Goal: Task Accomplishment & Management: Complete application form

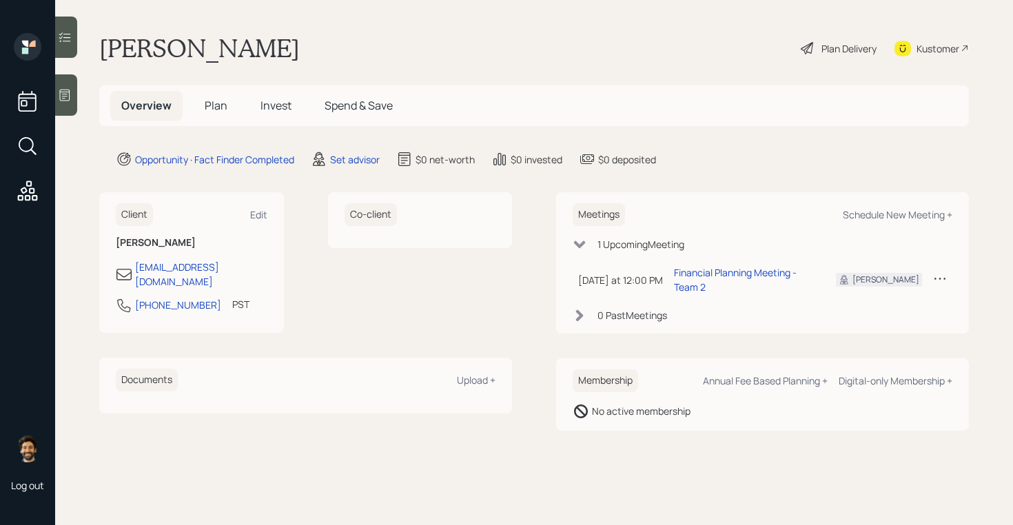
click at [355, 145] on main "[PERSON_NAME] Plan Delivery Kustomer Overview Plan Invest Spend & Save Opportun…" at bounding box center [534, 262] width 958 height 525
click at [357, 165] on div "Set advisor" at bounding box center [355, 159] width 50 height 14
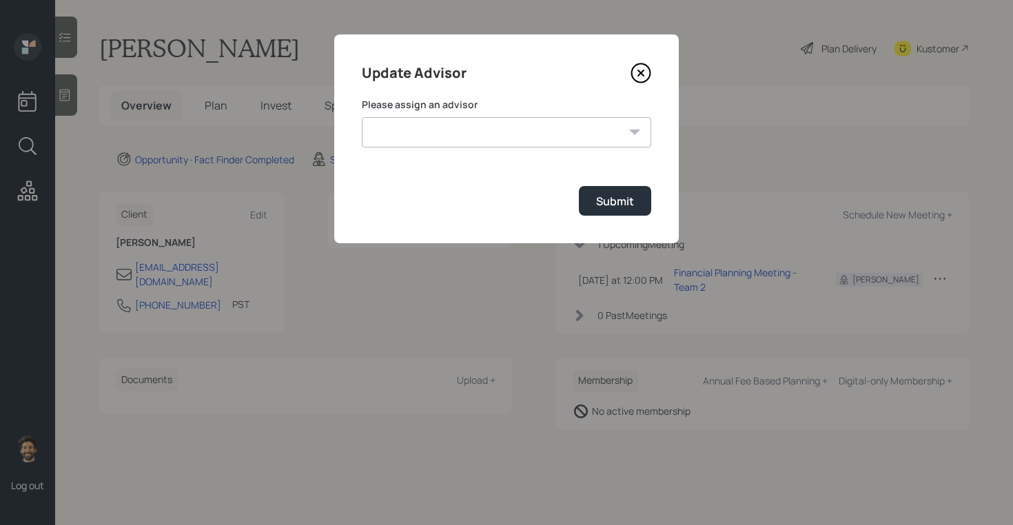
click at [449, 131] on select "[PERSON_NAME] [PERSON_NAME] End [PERSON_NAME] [PERSON_NAME] [PERSON_NAME] [PERS…" at bounding box center [507, 132] width 290 height 30
select select "f14b762f-c7c2-4b89-9227-8fa891345eea"
click at [362, 117] on select "[PERSON_NAME] [PERSON_NAME] End [PERSON_NAME] [PERSON_NAME] [PERSON_NAME] [PERS…" at bounding box center [507, 132] width 290 height 30
click at [589, 201] on button "Submit" at bounding box center [615, 201] width 72 height 30
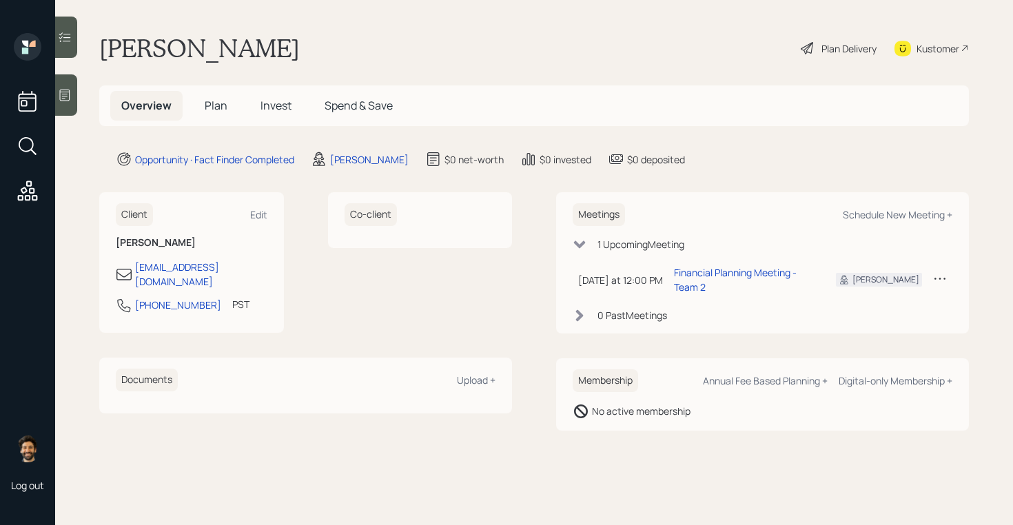
click at [224, 100] on span "Plan" at bounding box center [216, 105] width 23 height 15
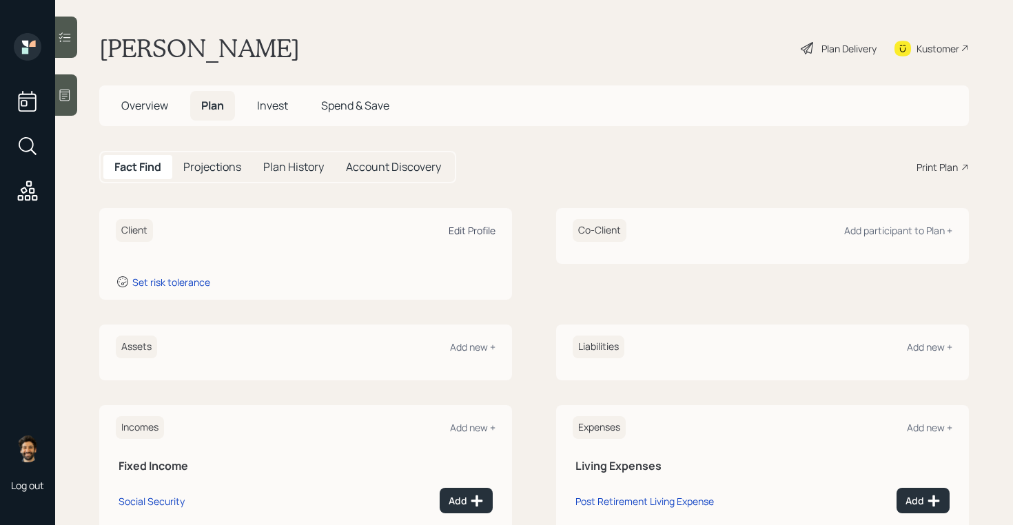
click at [464, 229] on div "Edit Profile" at bounding box center [472, 230] width 47 height 13
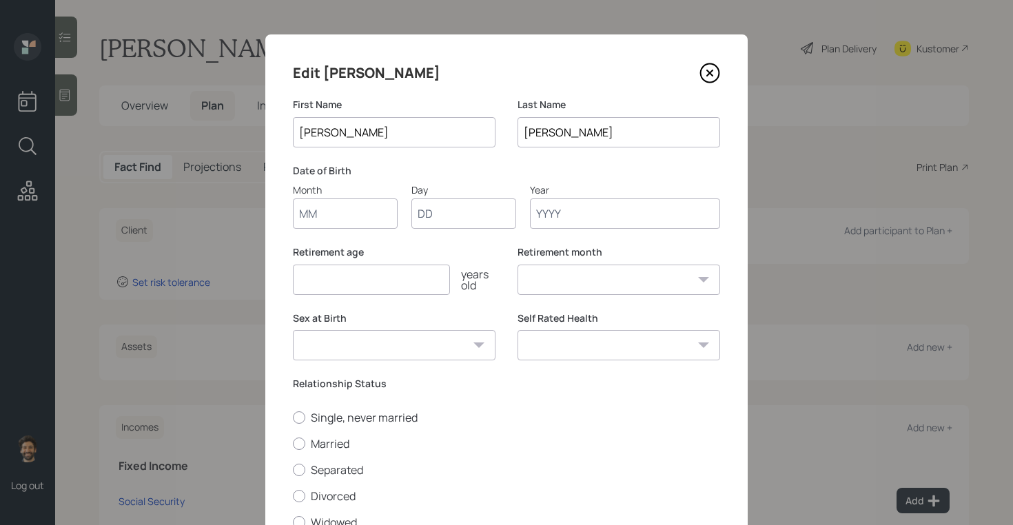
click at [347, 223] on input "Month" at bounding box center [345, 214] width 105 height 30
type input "01"
type input "1973"
select select "1"
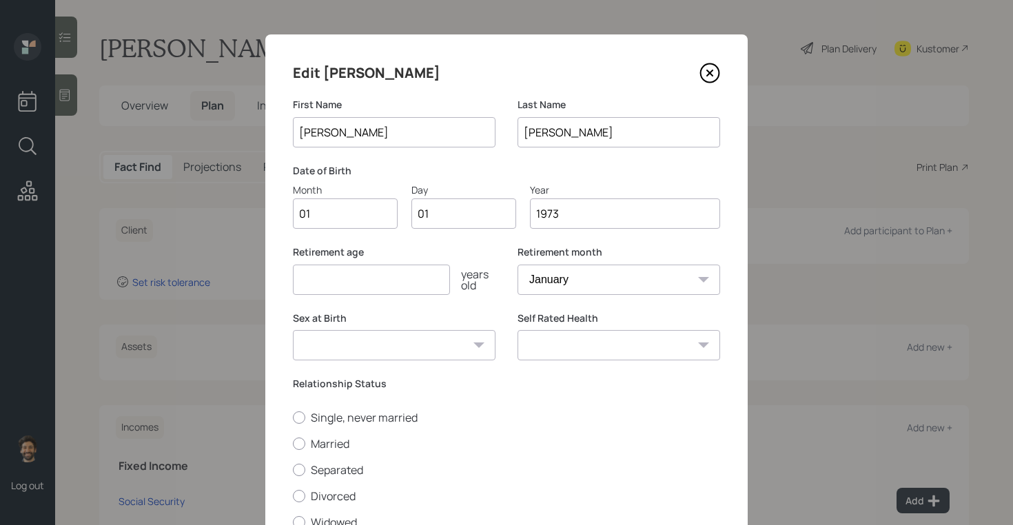
type input "1973"
click at [313, 285] on input "number" at bounding box center [371, 280] width 157 height 30
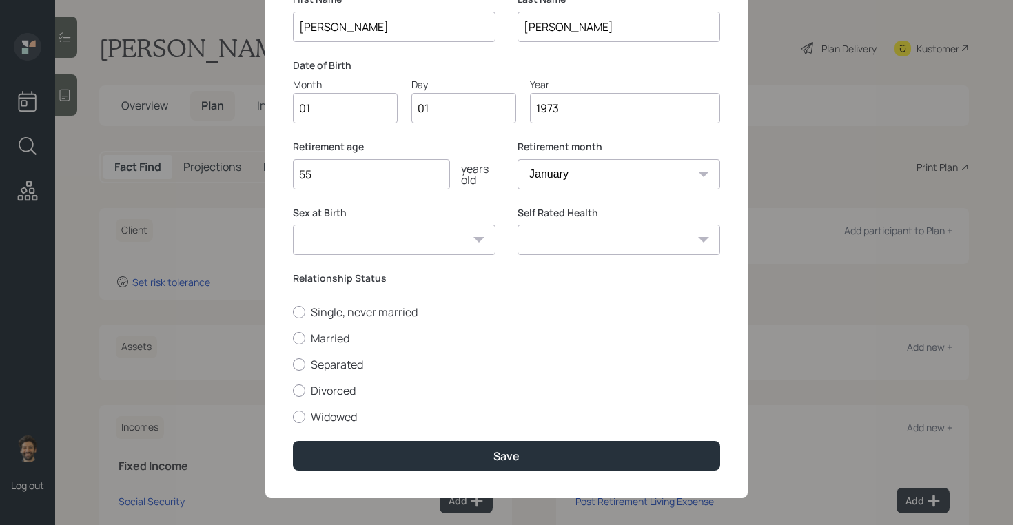
scroll to position [114, 0]
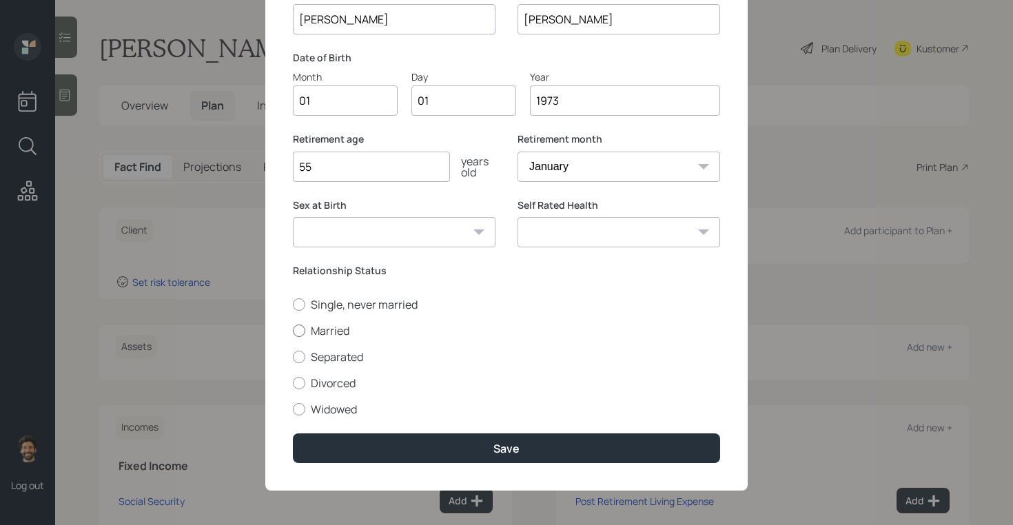
type input "55"
click at [311, 333] on label "Married" at bounding box center [506, 330] width 427 height 15
click at [293, 331] on input "Married" at bounding box center [292, 330] width 1 height 1
radio input "true"
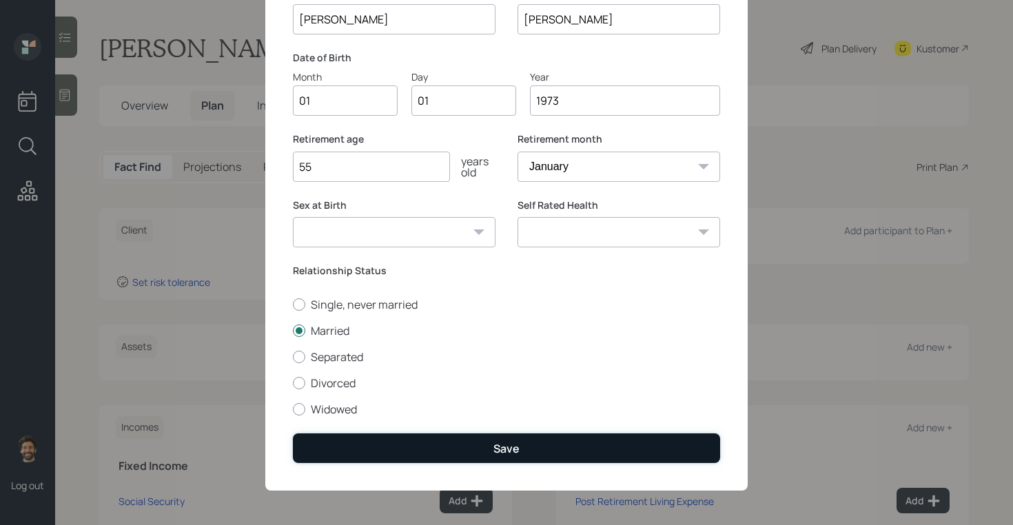
click at [348, 442] on button "Save" at bounding box center [506, 449] width 427 height 30
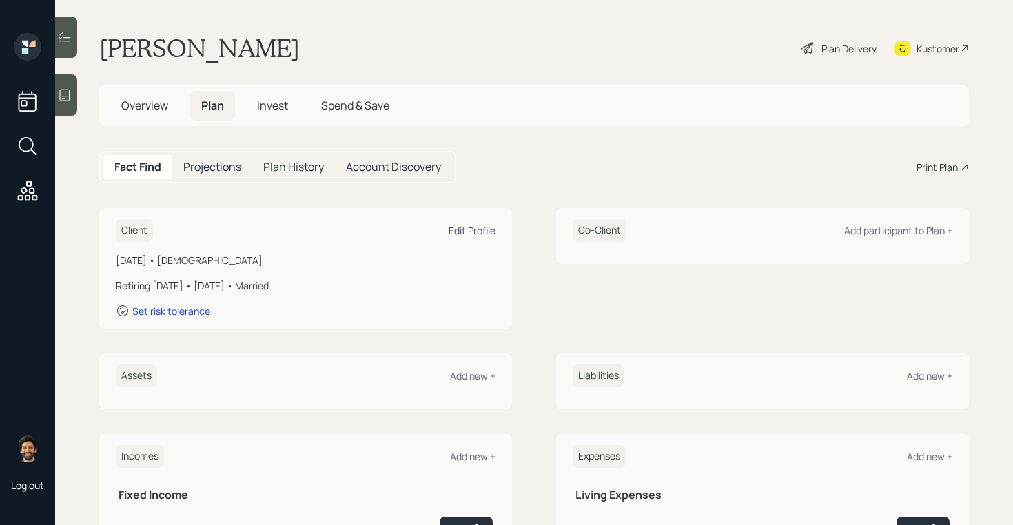
click at [470, 230] on div "Edit Profile" at bounding box center [472, 230] width 47 height 13
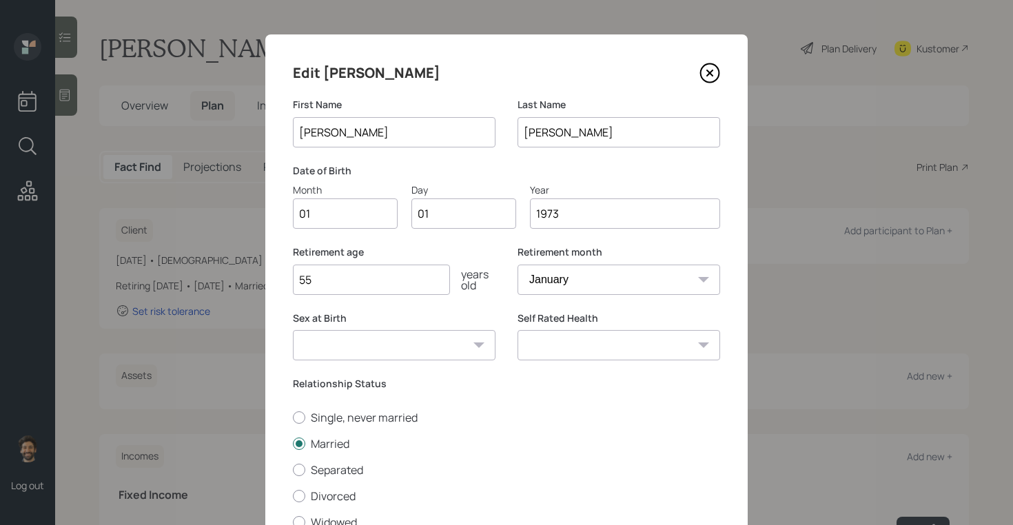
click at [568, 210] on input "1973" at bounding box center [625, 214] width 190 height 30
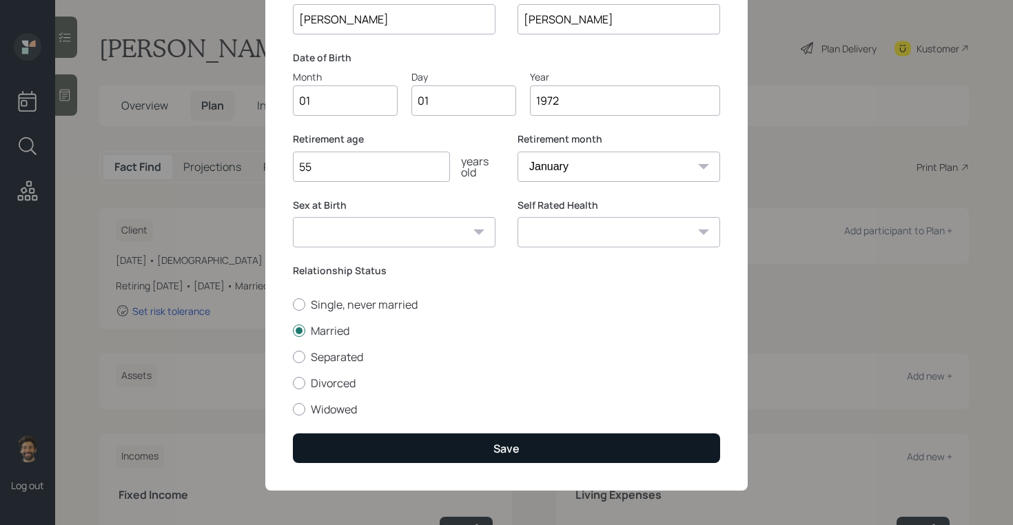
type input "1972"
click at [394, 436] on button "Save" at bounding box center [506, 449] width 427 height 30
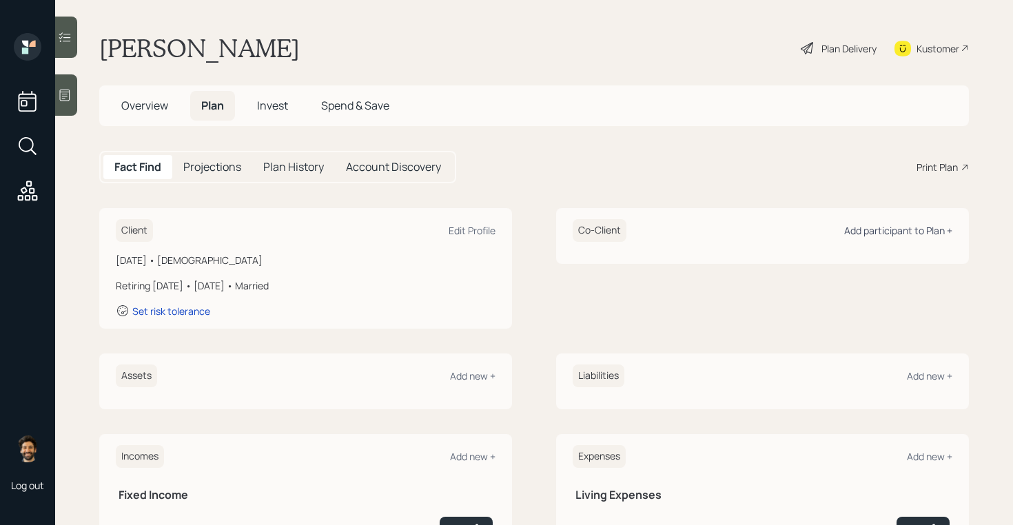
click at [872, 226] on div "Add participant to Plan +" at bounding box center [898, 230] width 108 height 13
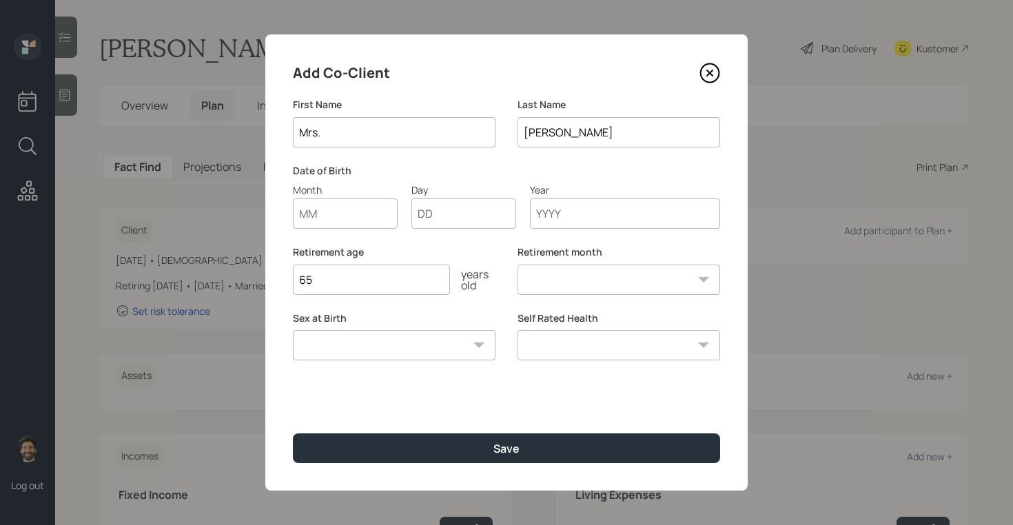
type input "Mrs."
click at [322, 221] on input "Month" at bounding box center [345, 214] width 105 height 30
type input "01"
type input "1975"
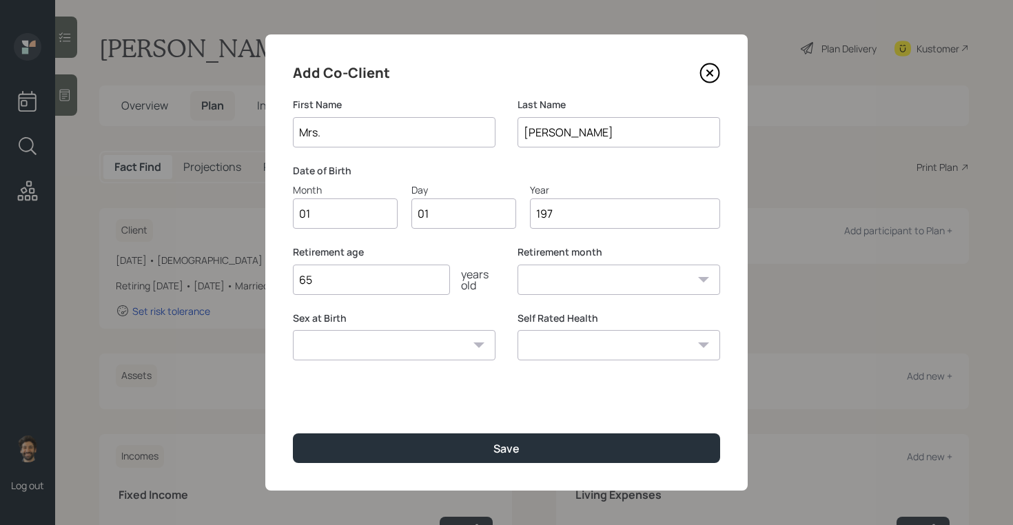
select select "1"
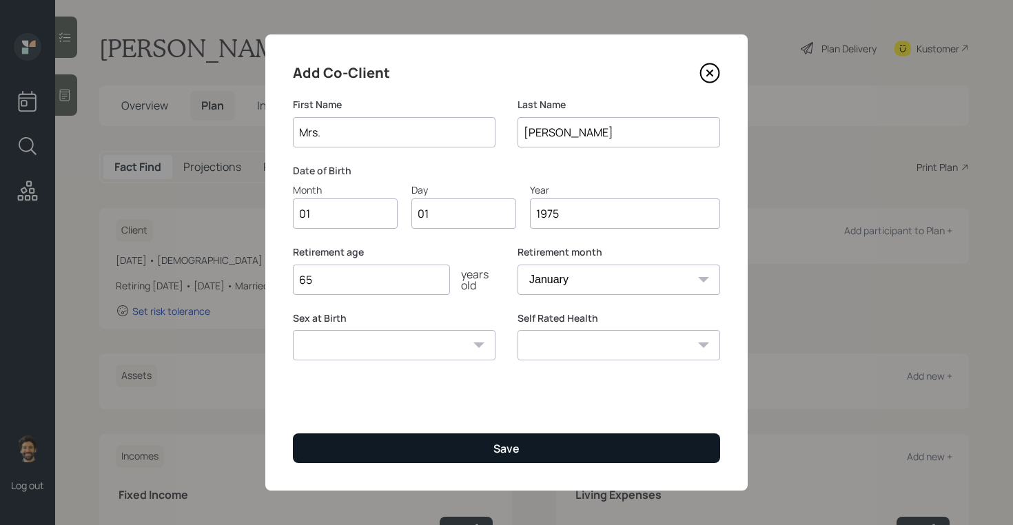
type input "1975"
click at [352, 445] on button "Save" at bounding box center [506, 449] width 427 height 30
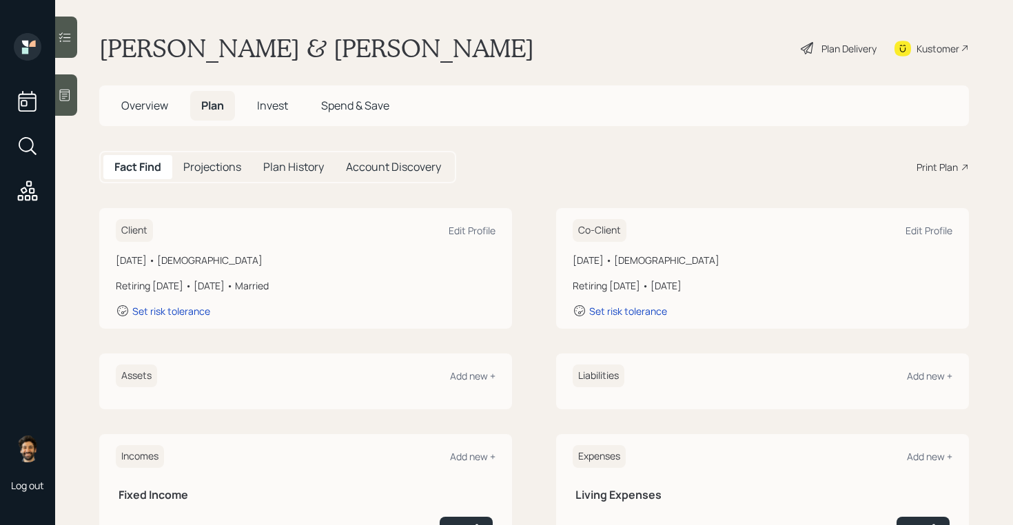
scroll to position [217, 0]
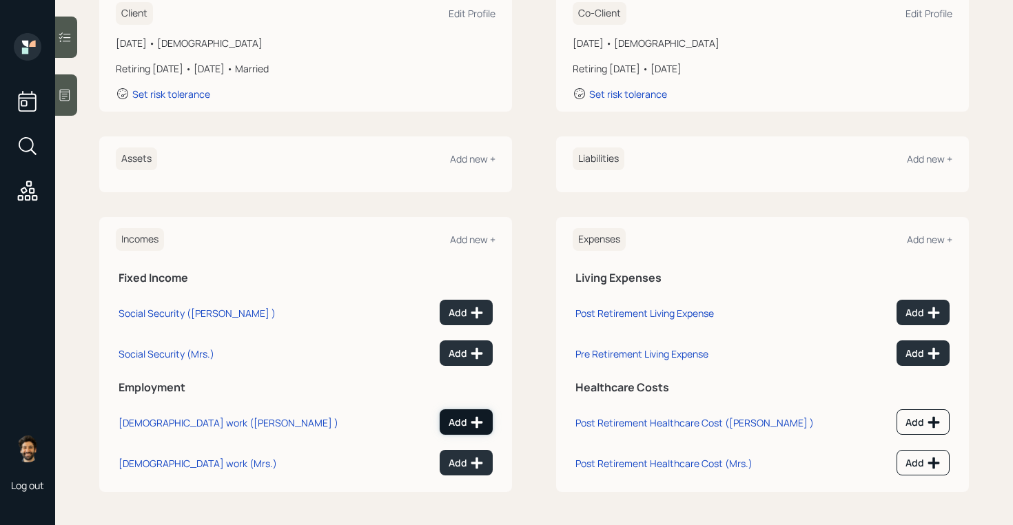
click at [460, 429] on button "Add" at bounding box center [466, 422] width 53 height 26
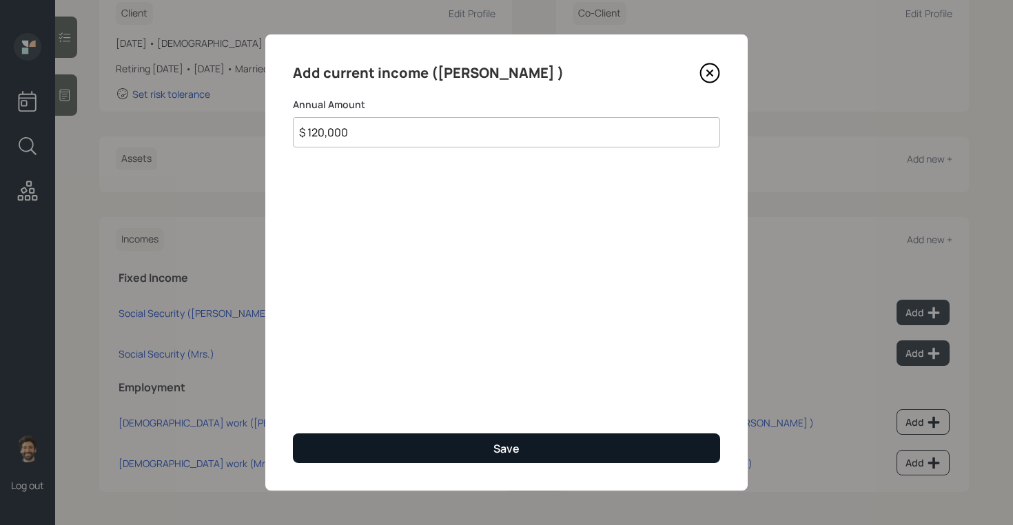
type input "$ 120,000"
click at [348, 435] on button "Save" at bounding box center [506, 449] width 427 height 30
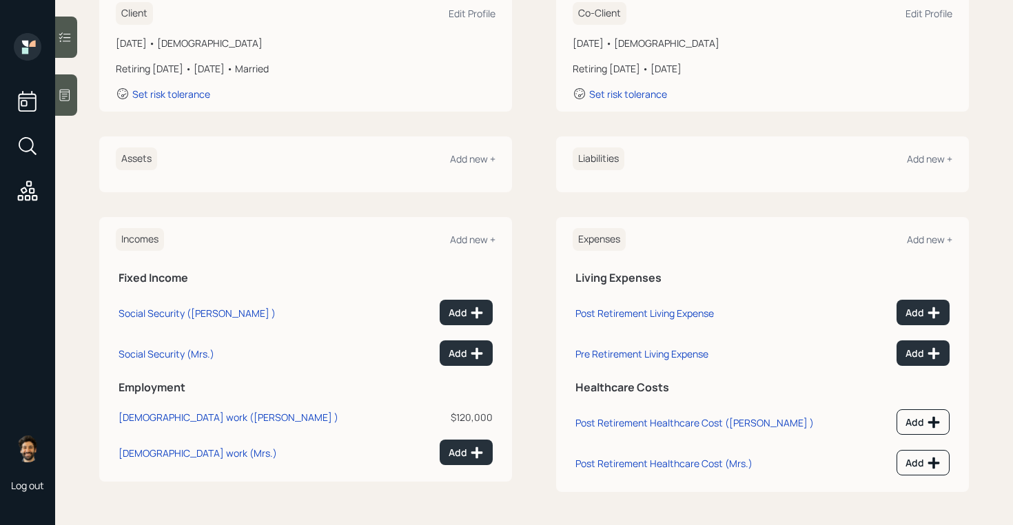
click at [478, 249] on div "Incomes Add new +" at bounding box center [306, 239] width 380 height 23
click at [469, 241] on div "Add new +" at bounding box center [472, 239] width 45 height 13
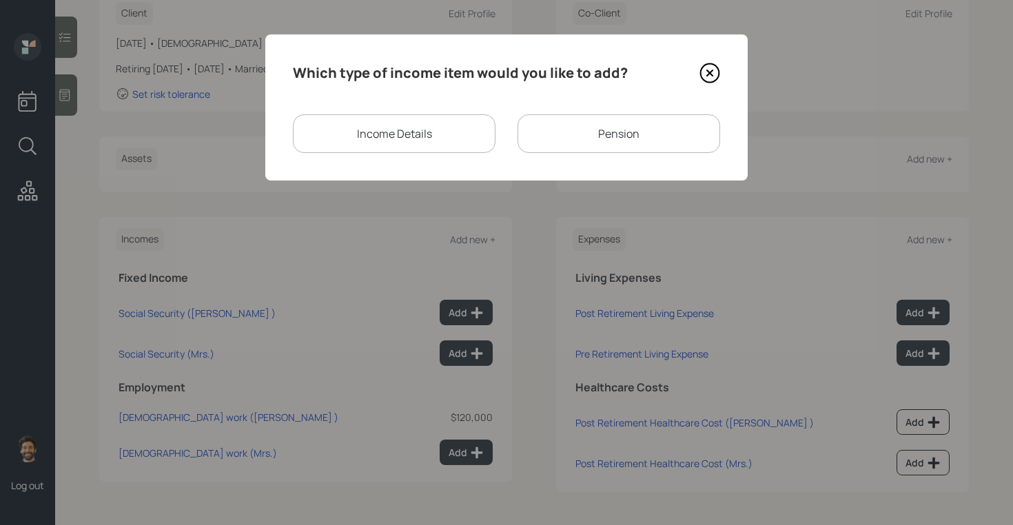
click at [551, 137] on div "Pension" at bounding box center [619, 133] width 203 height 39
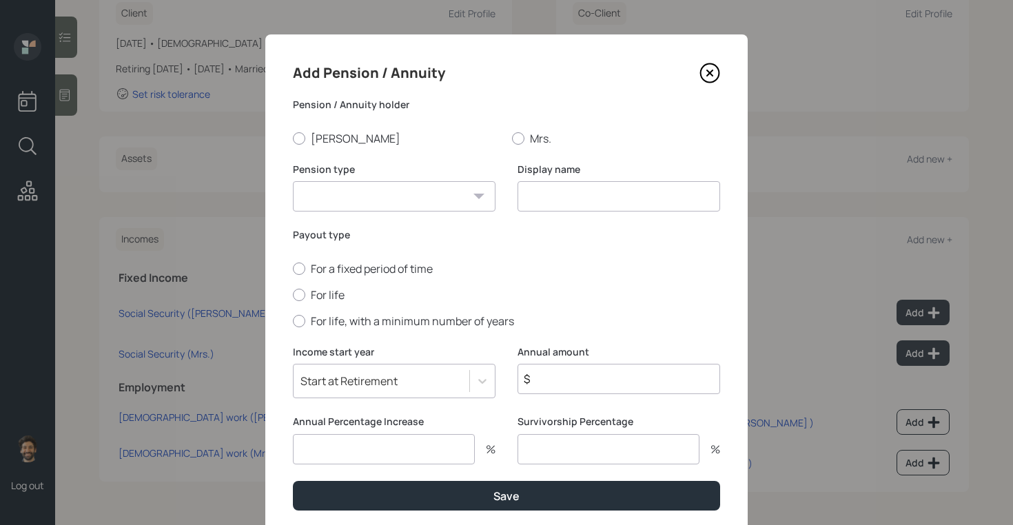
click at [369, 195] on select "Pension Annuity" at bounding box center [394, 196] width 203 height 30
select select "pension"
click at [293, 181] on select "Pension Annuity" at bounding box center [394, 196] width 203 height 30
click at [545, 205] on input at bounding box center [619, 196] width 203 height 30
type input "Pension"
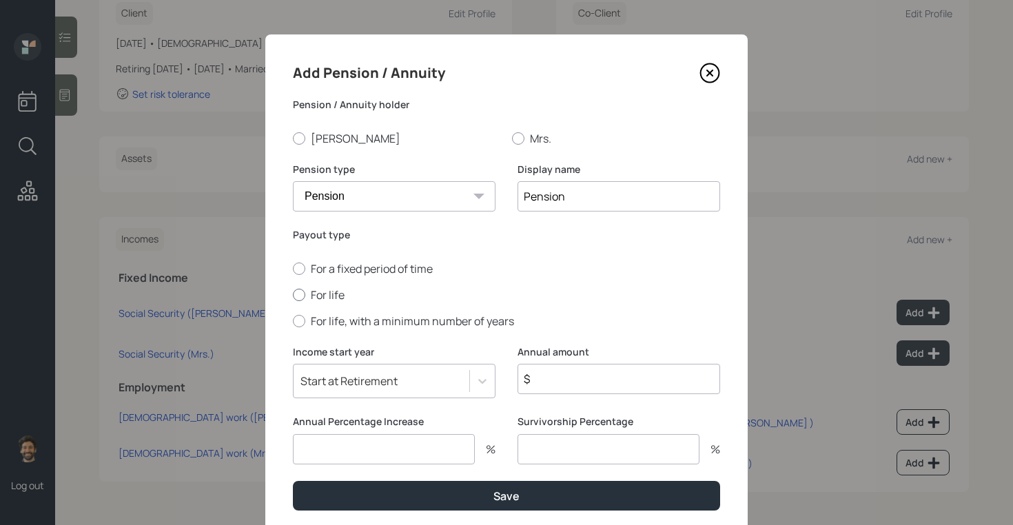
click at [310, 296] on label "For life" at bounding box center [506, 294] width 427 height 15
click at [293, 295] on input "For life" at bounding box center [292, 294] width 1 height 1
radio input "true"
click at [560, 383] on input "$" at bounding box center [619, 379] width 203 height 30
type input "$ 100,800"
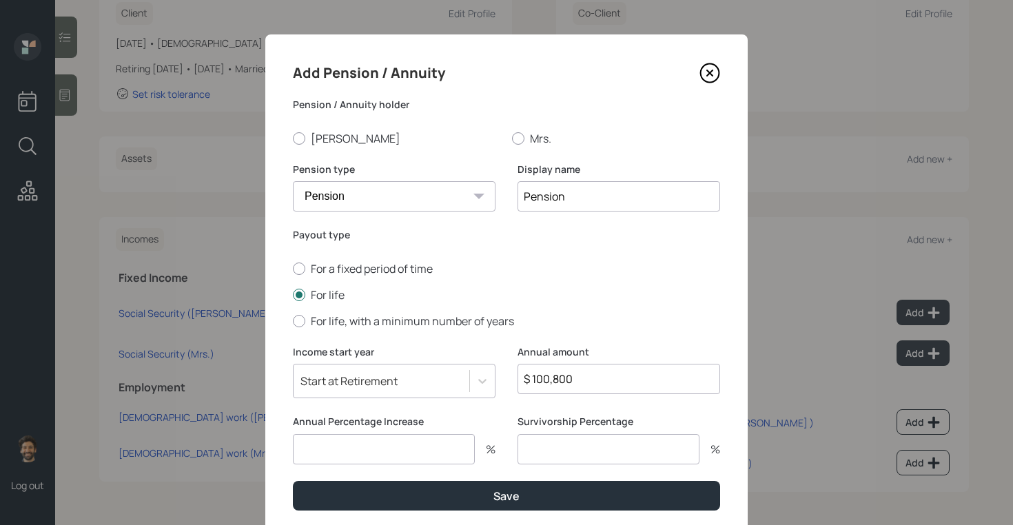
click at [413, 463] on input "number" at bounding box center [384, 449] width 182 height 30
type input "0"
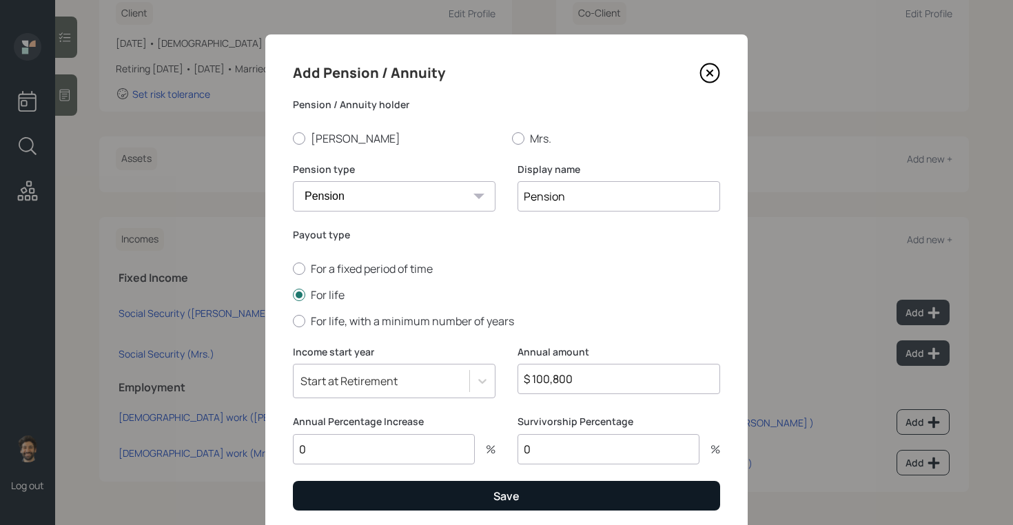
type input "0"
click at [424, 500] on button "Save" at bounding box center [506, 496] width 427 height 30
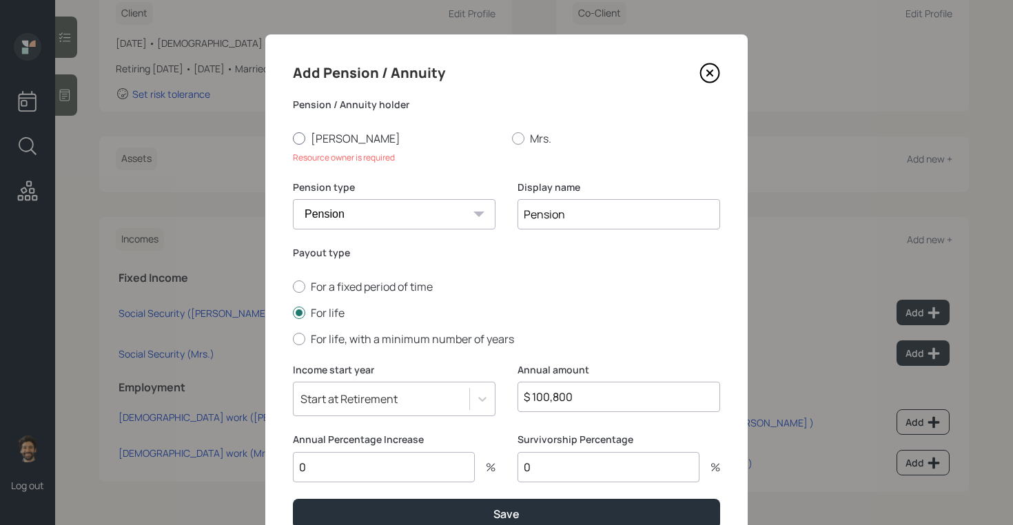
click at [316, 131] on label "[PERSON_NAME]" at bounding box center [397, 138] width 208 height 15
click at [293, 138] on input "[PERSON_NAME]" at bounding box center [292, 138] width 1 height 1
radio input "true"
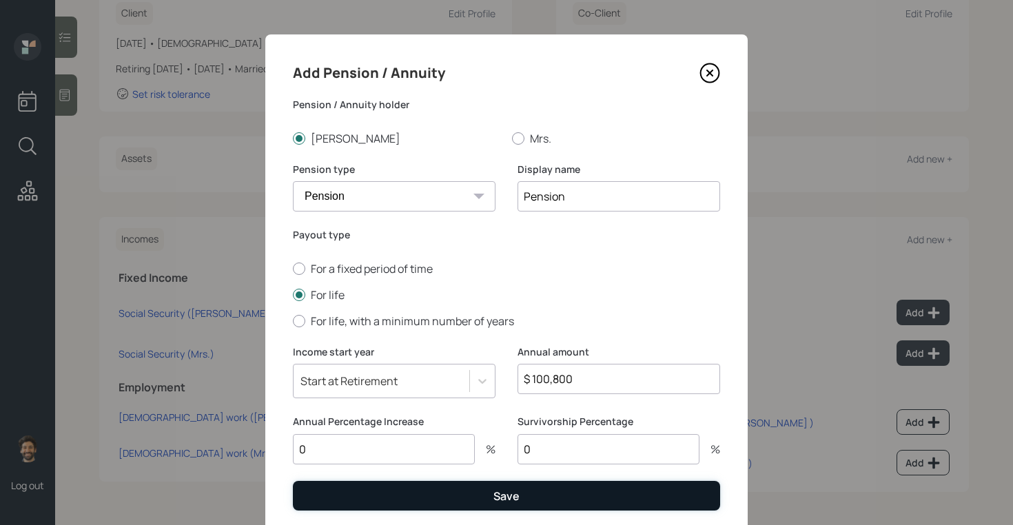
click at [351, 492] on button "Save" at bounding box center [506, 496] width 427 height 30
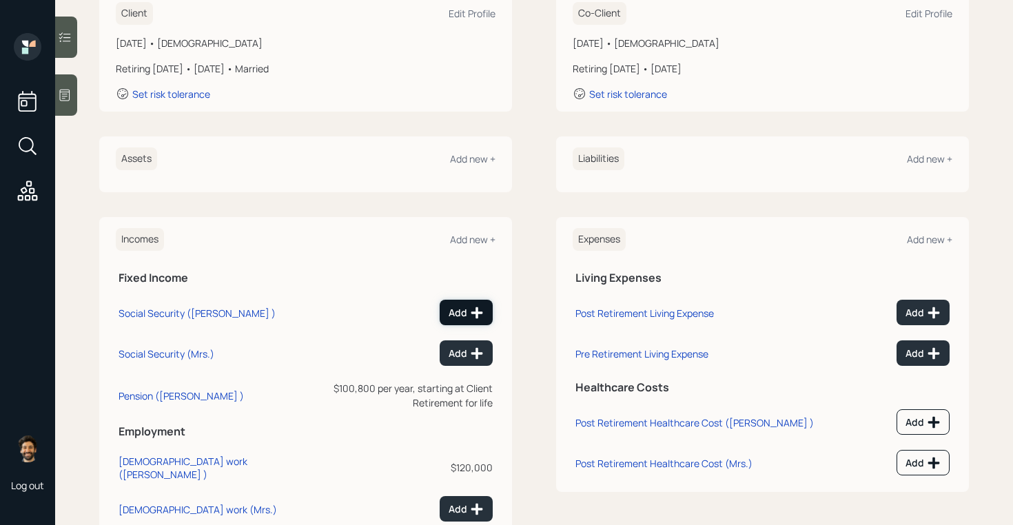
click at [472, 307] on icon at bounding box center [477, 313] width 14 height 14
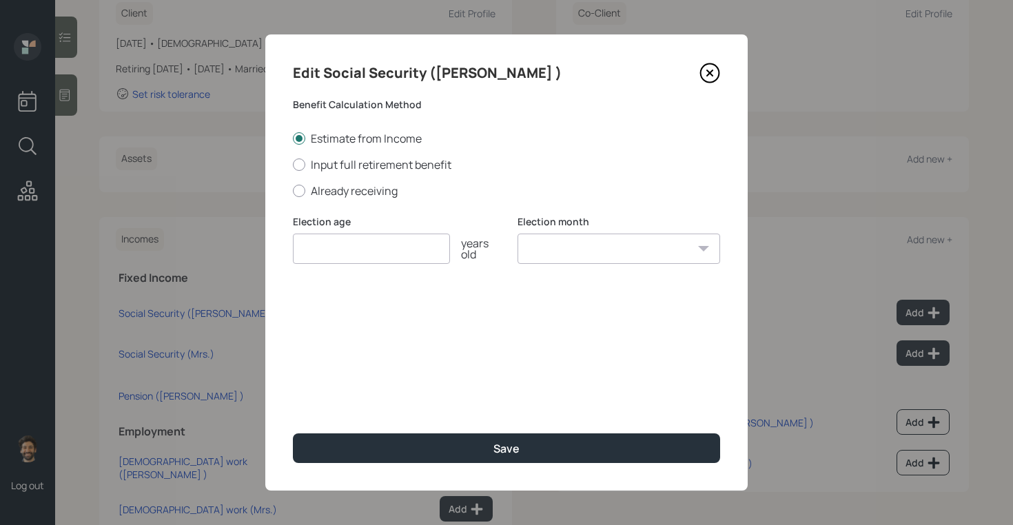
type input "6"
type input "70"
click at [569, 258] on select "January February March April May June July August September October November De…" at bounding box center [619, 249] width 203 height 30
select select "12"
click at [518, 234] on select "January February March April May June July August September October November De…" at bounding box center [619, 249] width 203 height 30
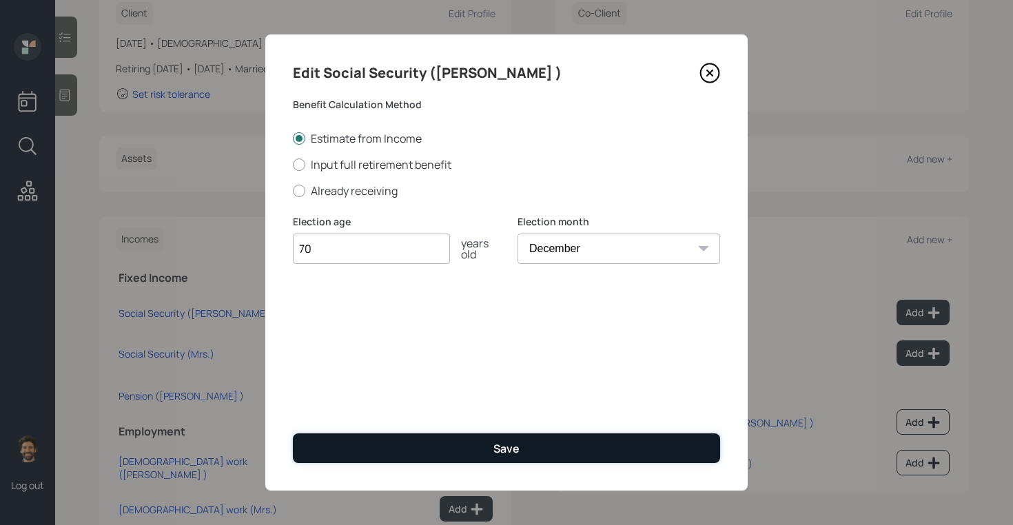
click at [501, 454] on div "Save" at bounding box center [507, 448] width 26 height 15
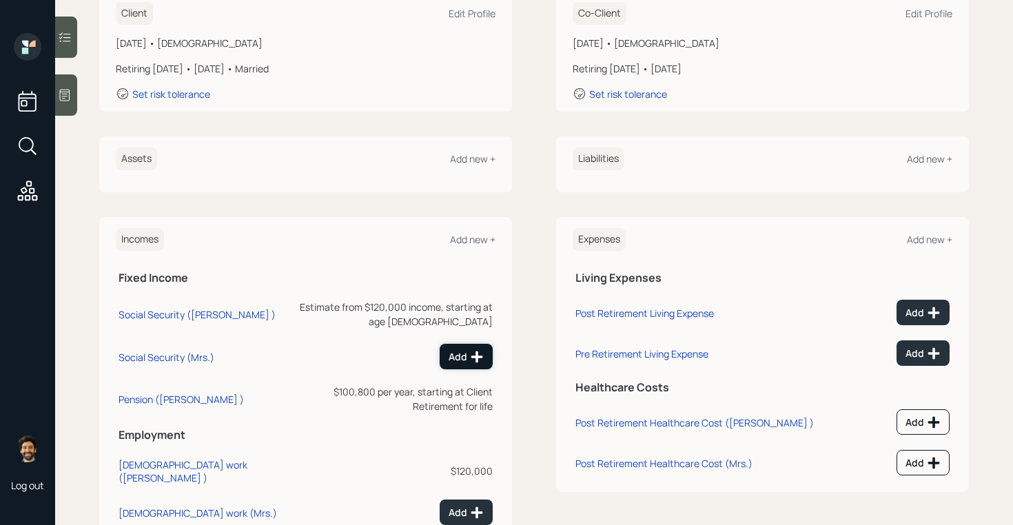
click at [448, 344] on button "Add" at bounding box center [466, 357] width 53 height 26
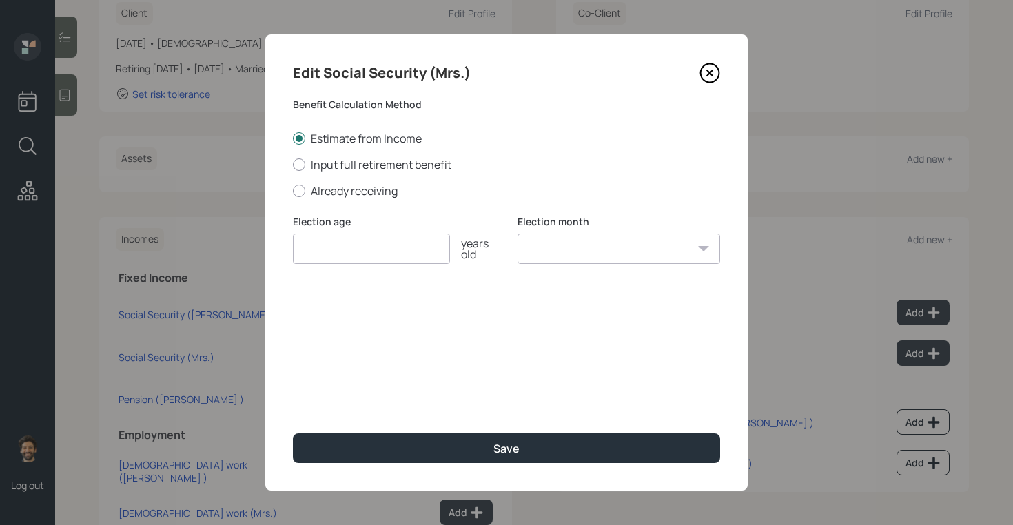
click at [374, 250] on input "number" at bounding box center [371, 249] width 157 height 30
type input "70"
click at [563, 262] on select "January February March April May June July August September October November De…" at bounding box center [619, 249] width 203 height 30
select select "12"
click at [518, 234] on select "January February March April May June July August September October November De…" at bounding box center [619, 249] width 203 height 30
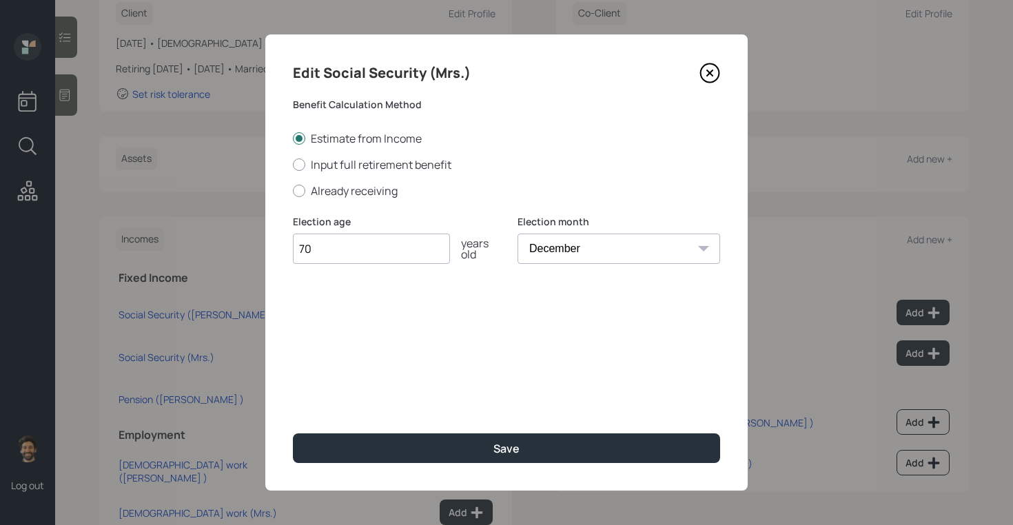
click at [502, 464] on div "Edit Social Security (Mrs.) Benefit Calculation Method Estimate from Income Inp…" at bounding box center [506, 262] width 483 height 456
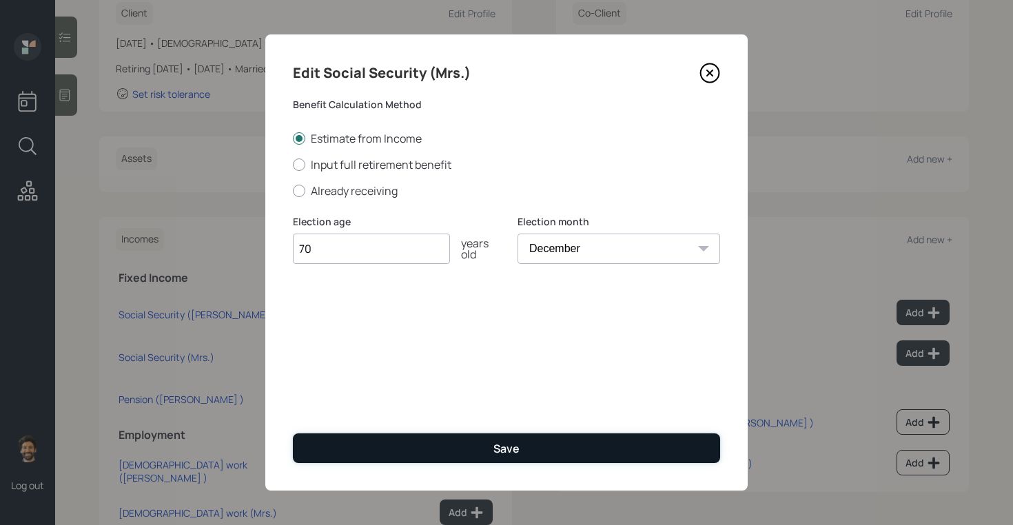
click at [485, 449] on button "Save" at bounding box center [506, 449] width 427 height 30
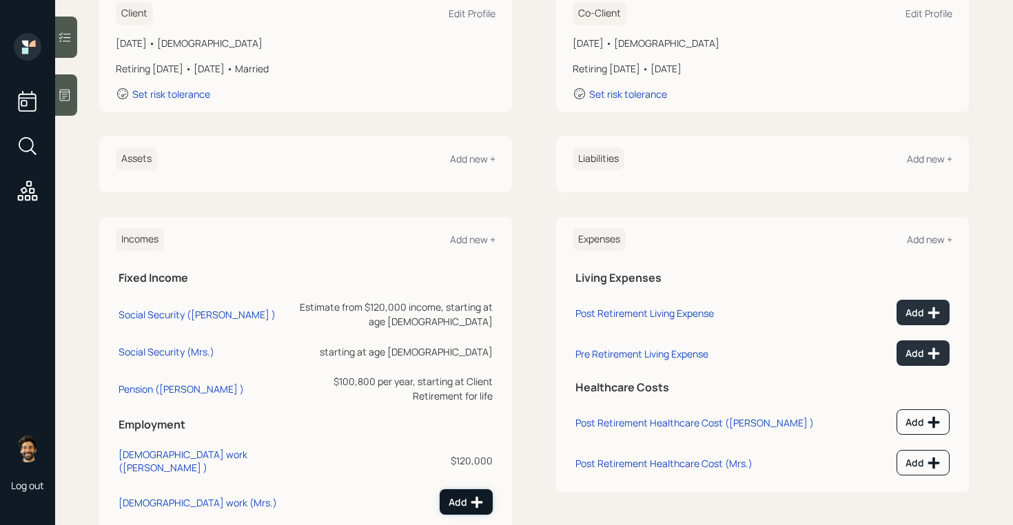
click at [460, 496] on div "Add" at bounding box center [466, 503] width 35 height 14
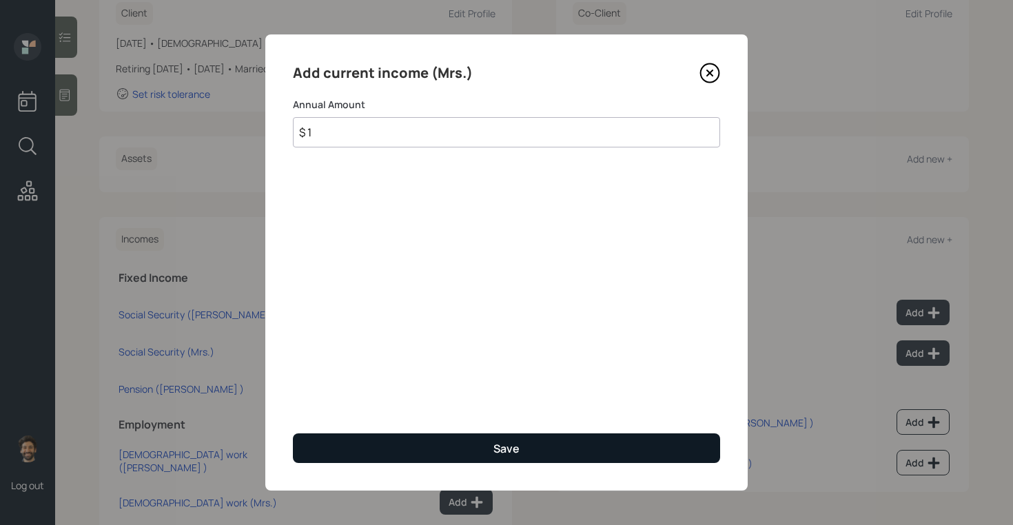
type input "$ 1"
click at [398, 445] on button "Save" at bounding box center [506, 449] width 427 height 30
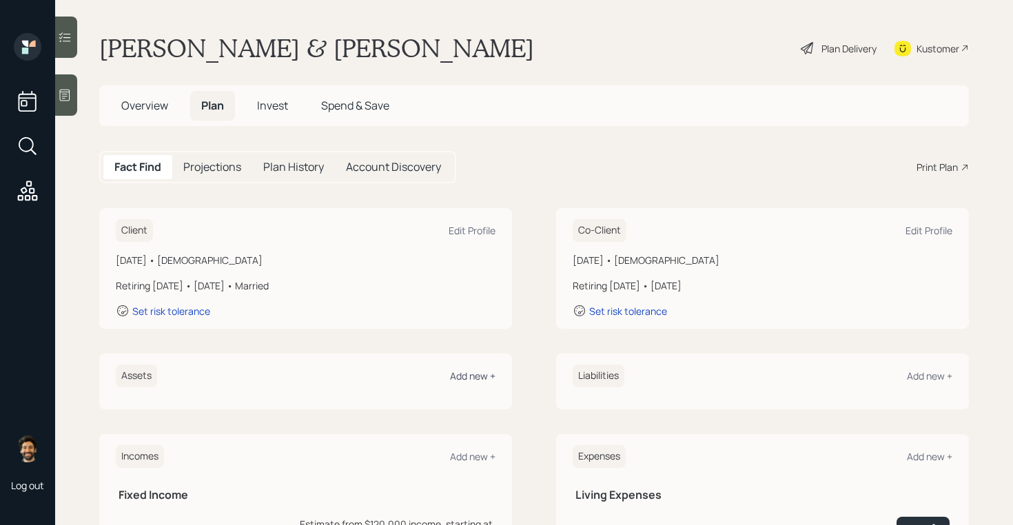
click at [483, 378] on div "Add new +" at bounding box center [472, 375] width 45 height 13
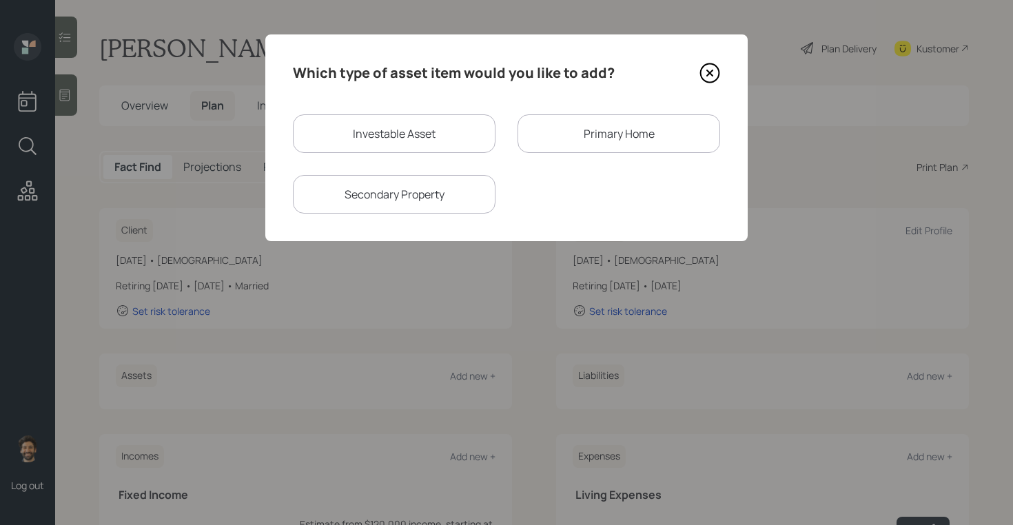
click at [340, 151] on div "Investable Asset" at bounding box center [394, 133] width 203 height 39
select select "taxable"
select select "balanced"
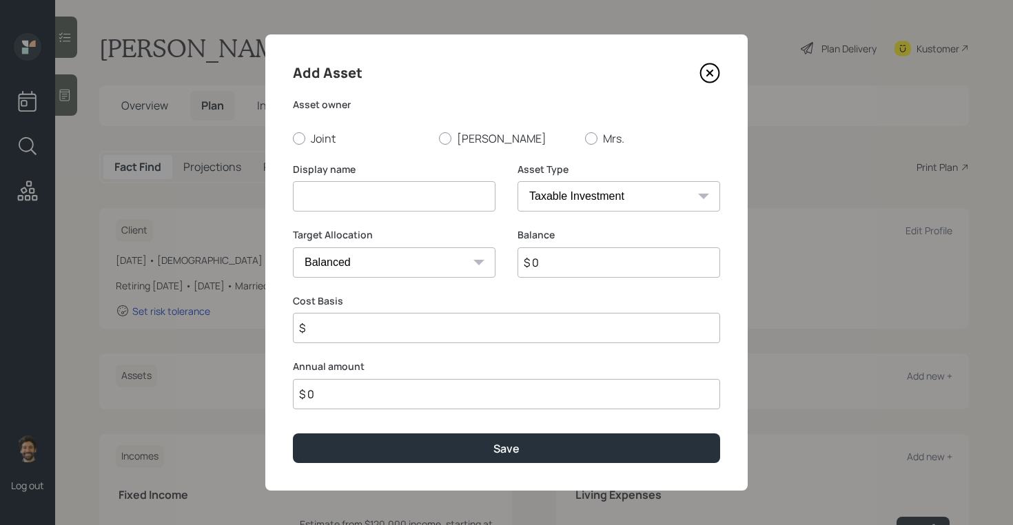
click at [335, 192] on input at bounding box center [394, 196] width 203 height 30
type input "Cash"
click at [463, 132] on label "[PERSON_NAME]" at bounding box center [506, 138] width 135 height 15
click at [439, 138] on input "[PERSON_NAME]" at bounding box center [438, 138] width 1 height 1
radio input "true"
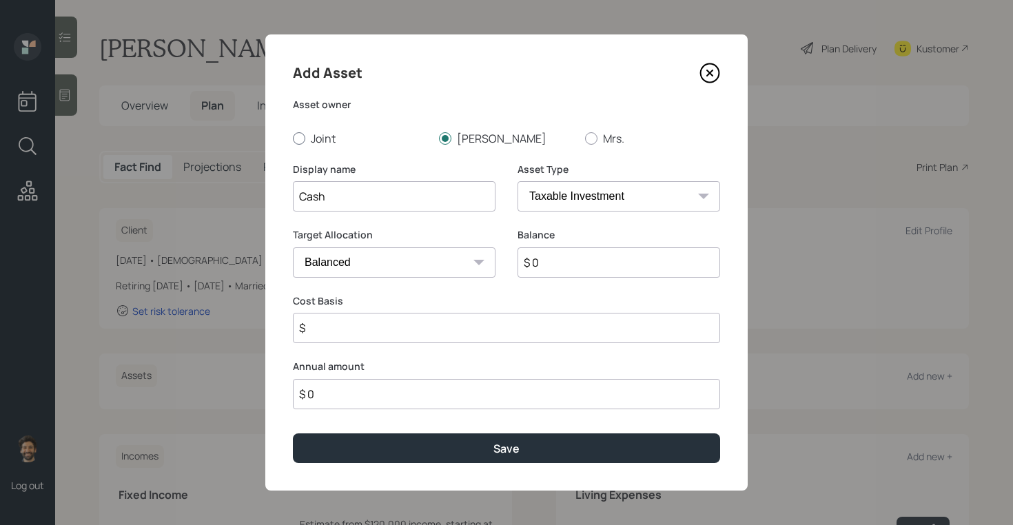
click at [315, 143] on label "Joint" at bounding box center [360, 138] width 135 height 15
click at [293, 139] on input "Joint" at bounding box center [292, 138] width 1 height 1
radio input "true"
click at [540, 265] on input "$ 0" at bounding box center [619, 262] width 203 height 30
type input "$ 100,000"
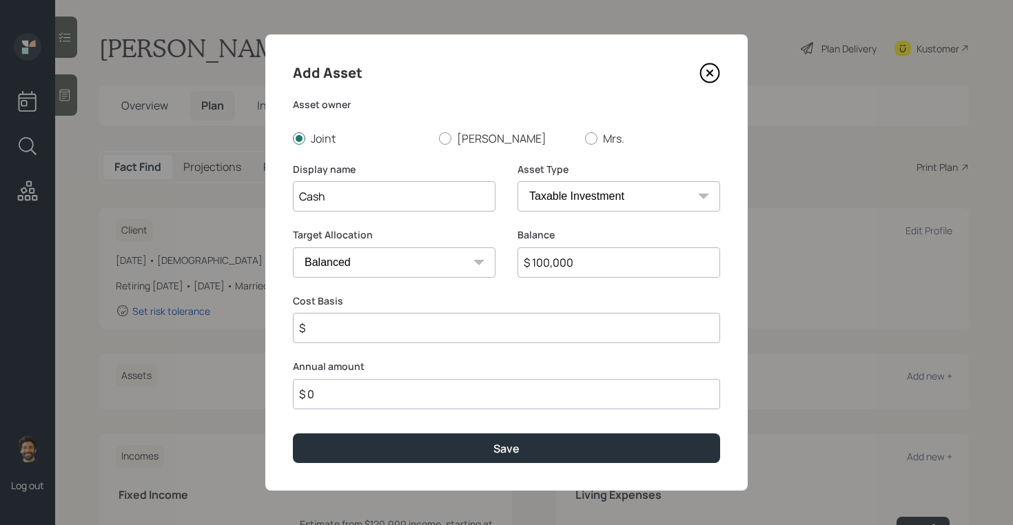
click at [529, 199] on select "SEP [PERSON_NAME] IRA 401(k) [PERSON_NAME] 401(k) 403(b) [PERSON_NAME] 403(b) 4…" at bounding box center [619, 196] width 203 height 30
select select "emergency_fund"
click at [518, 181] on select "SEP [PERSON_NAME] IRA 401(k) [PERSON_NAME] 401(k) 403(b) [PERSON_NAME] 403(b) 4…" at bounding box center [619, 196] width 203 height 30
click at [369, 330] on div "Add Asset Asset owner Joint [PERSON_NAME] Mrs. Display name Cash Asset Type SEP…" at bounding box center [506, 262] width 483 height 456
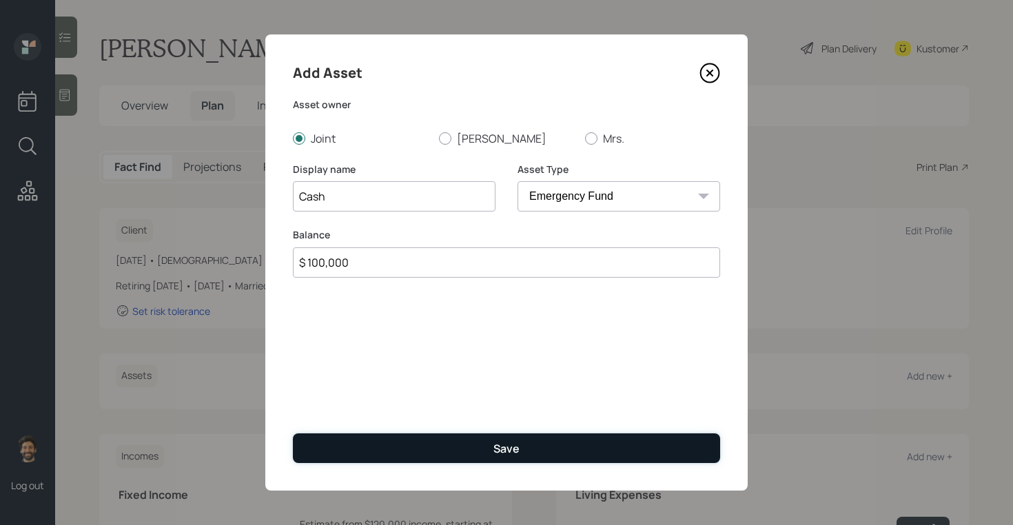
click at [365, 436] on button "Save" at bounding box center [506, 449] width 427 height 30
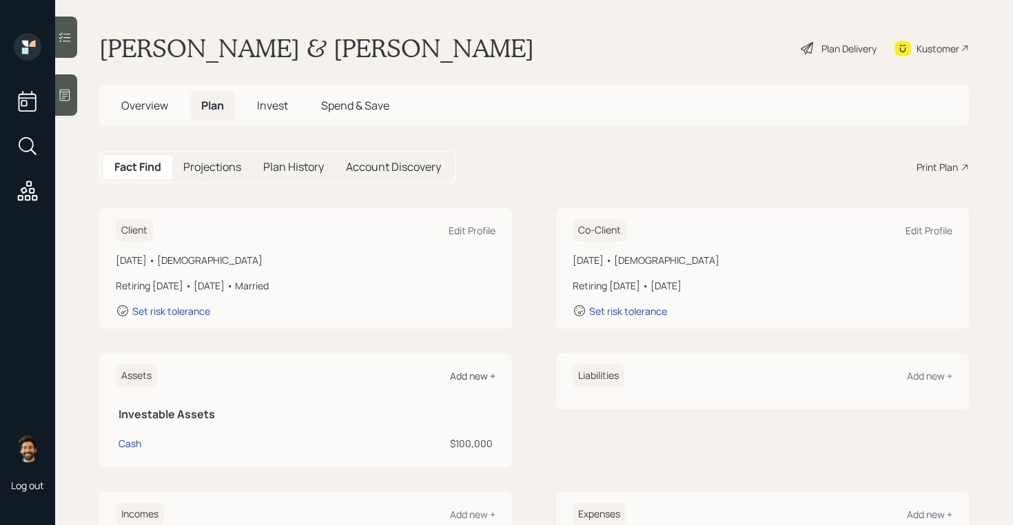
click at [476, 374] on div "Add new +" at bounding box center [472, 375] width 45 height 13
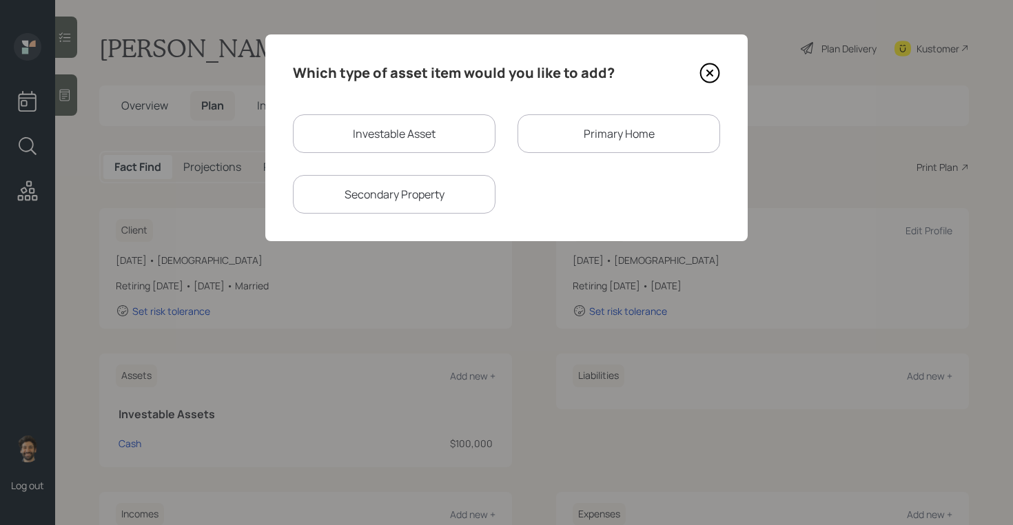
click at [368, 146] on div "Investable Asset" at bounding box center [394, 133] width 203 height 39
select select "taxable"
select select "balanced"
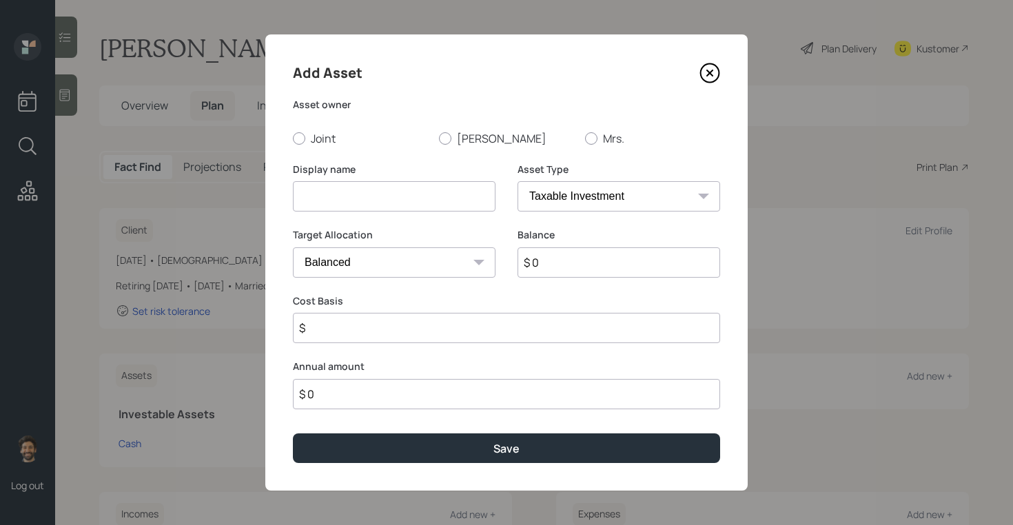
click at [349, 192] on input at bounding box center [394, 196] width 203 height 30
type input "[PERSON_NAME]"
click at [455, 137] on label "[PERSON_NAME]" at bounding box center [506, 138] width 135 height 15
click at [439, 138] on input "[PERSON_NAME]" at bounding box center [438, 138] width 1 height 1
radio input "true"
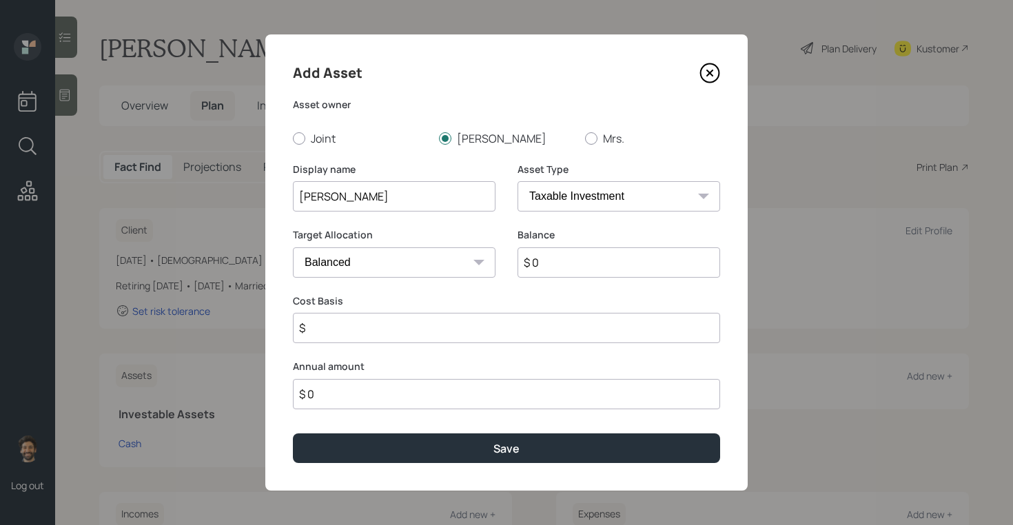
click at [554, 259] on input "$ 0" at bounding box center [619, 262] width 203 height 30
type input "$ 140,000"
click at [563, 192] on select "SEP [PERSON_NAME] IRA 401(k) [PERSON_NAME] 401(k) 403(b) [PERSON_NAME] 403(b) 4…" at bounding box center [619, 196] width 203 height 30
select select "ira"
click at [518, 181] on select "SEP [PERSON_NAME] IRA 401(k) [PERSON_NAME] 401(k) 403(b) [PERSON_NAME] 403(b) 4…" at bounding box center [619, 196] width 203 height 30
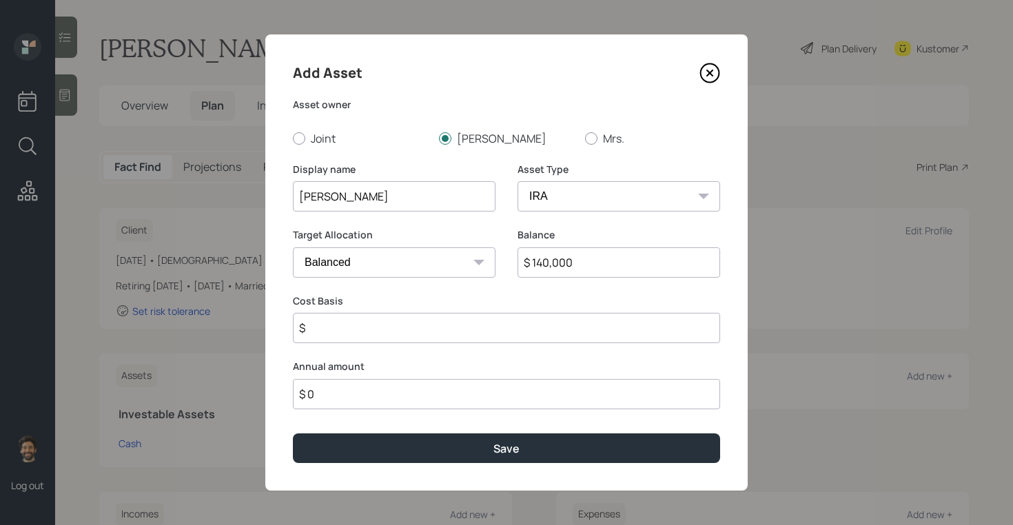
type input "$"
click at [553, 197] on select "SEP [PERSON_NAME] IRA 401(k) [PERSON_NAME] 401(k) 403(b) [PERSON_NAME] 403(b) 4…" at bounding box center [619, 196] width 203 height 30
select select "roth_ira"
click at [518, 181] on select "SEP [PERSON_NAME] IRA 401(k) [PERSON_NAME] 401(k) 403(b) [PERSON_NAME] 403(b) 4…" at bounding box center [619, 196] width 203 height 30
click at [372, 321] on input "$" at bounding box center [506, 328] width 427 height 30
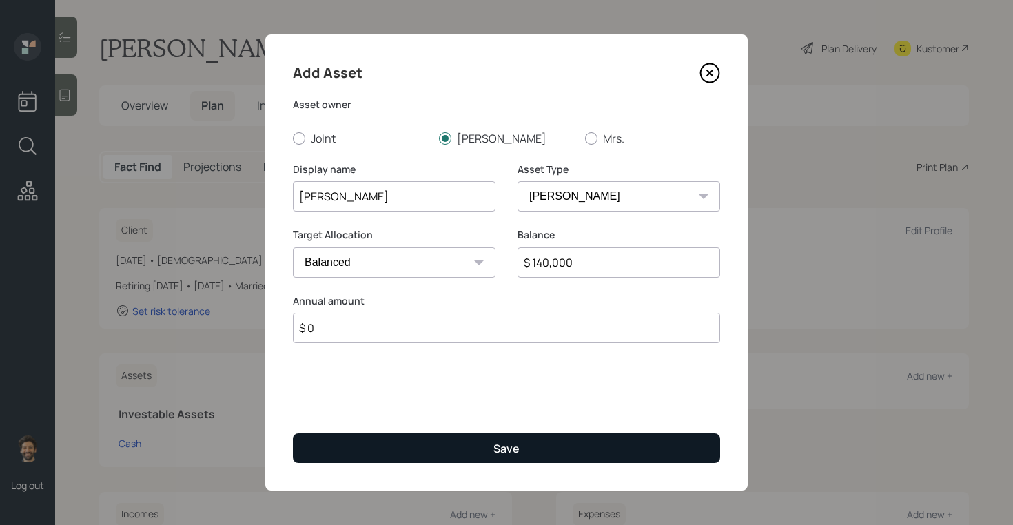
type input "$ 0"
click at [347, 449] on button "Save" at bounding box center [506, 449] width 427 height 30
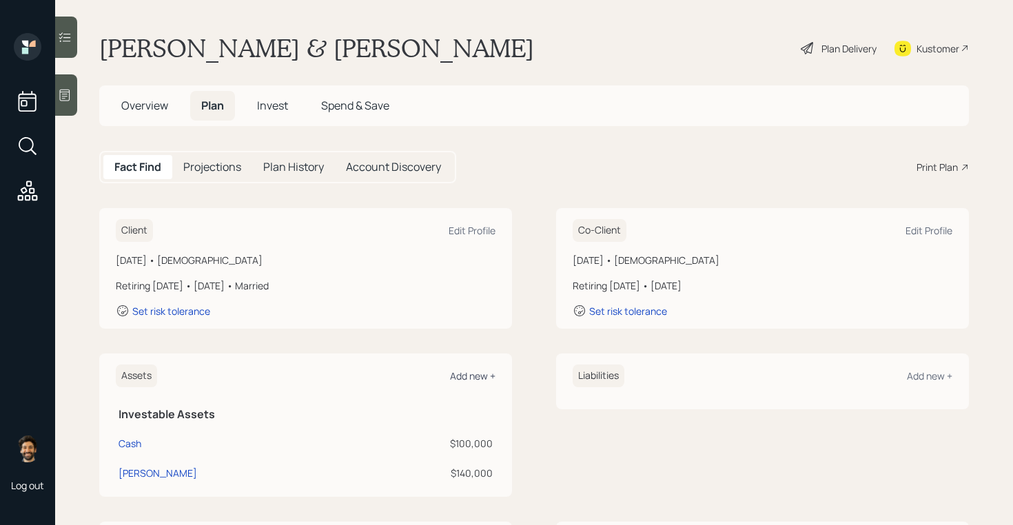
click at [480, 376] on div "Add new +" at bounding box center [472, 375] width 45 height 13
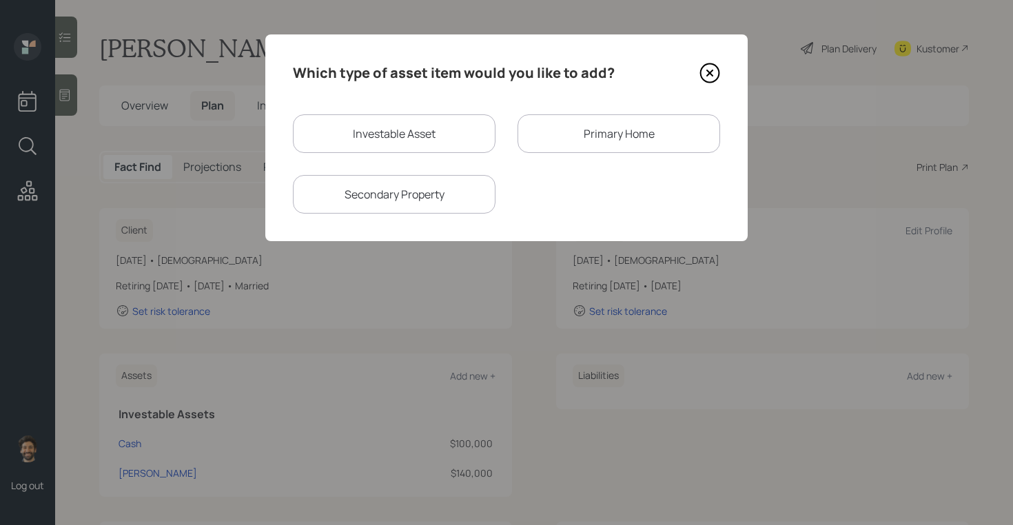
click at [552, 152] on div "Primary Home" at bounding box center [619, 133] width 203 height 39
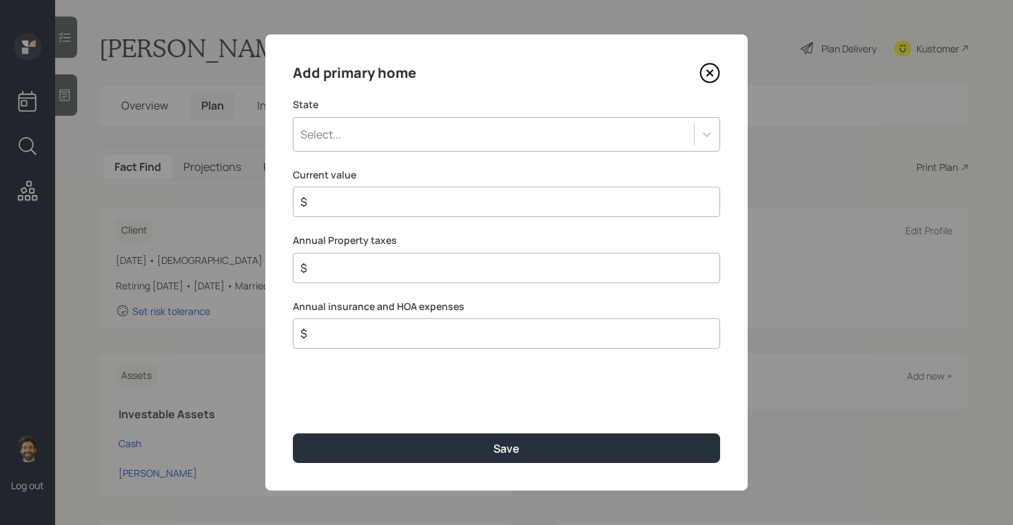
click at [429, 123] on div "Select..." at bounding box center [494, 134] width 401 height 23
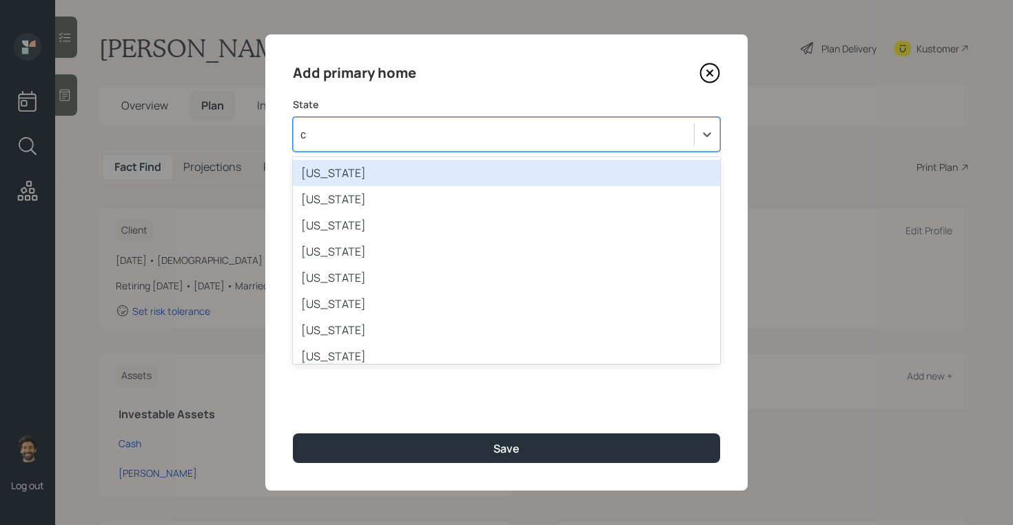
type input "ca"
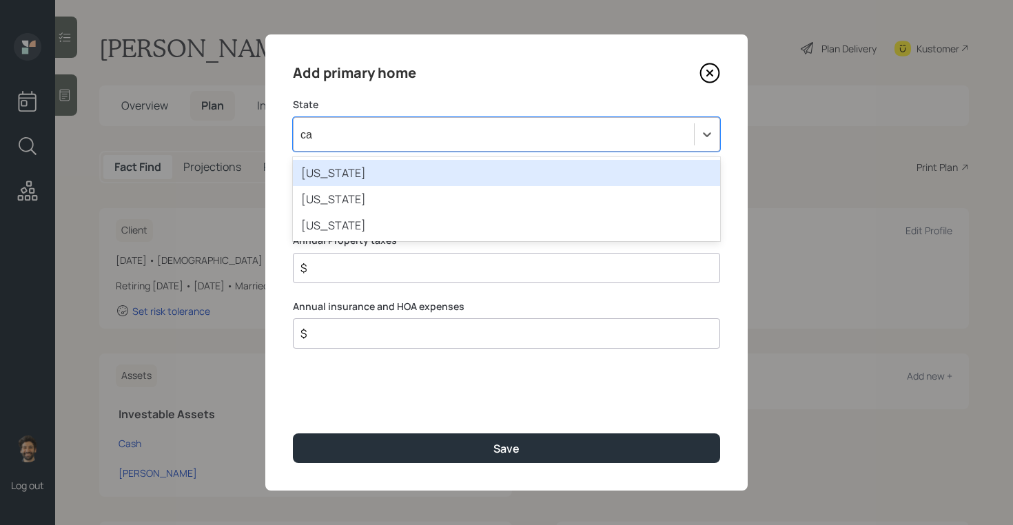
click at [352, 164] on div "[US_STATE]" at bounding box center [506, 173] width 427 height 26
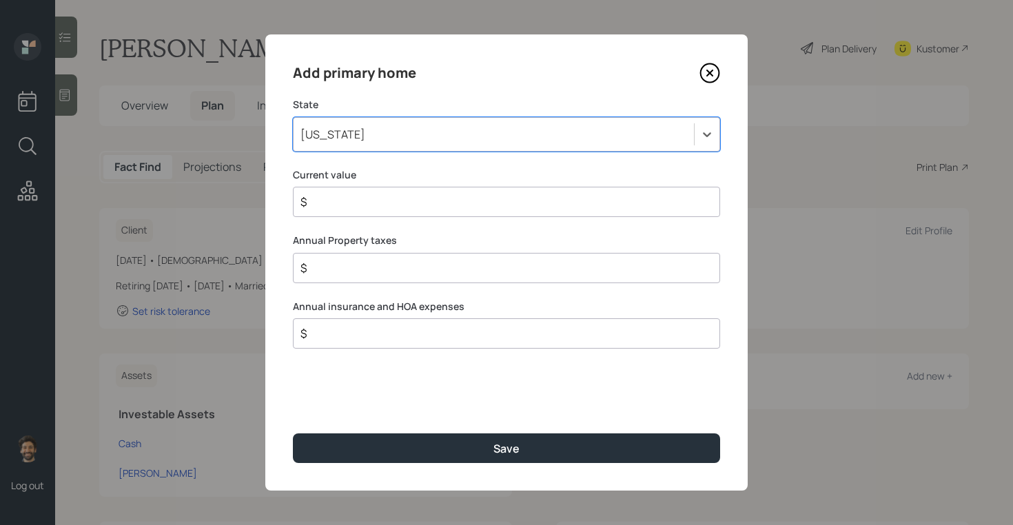
click at [356, 201] on input "$" at bounding box center [501, 202] width 404 height 17
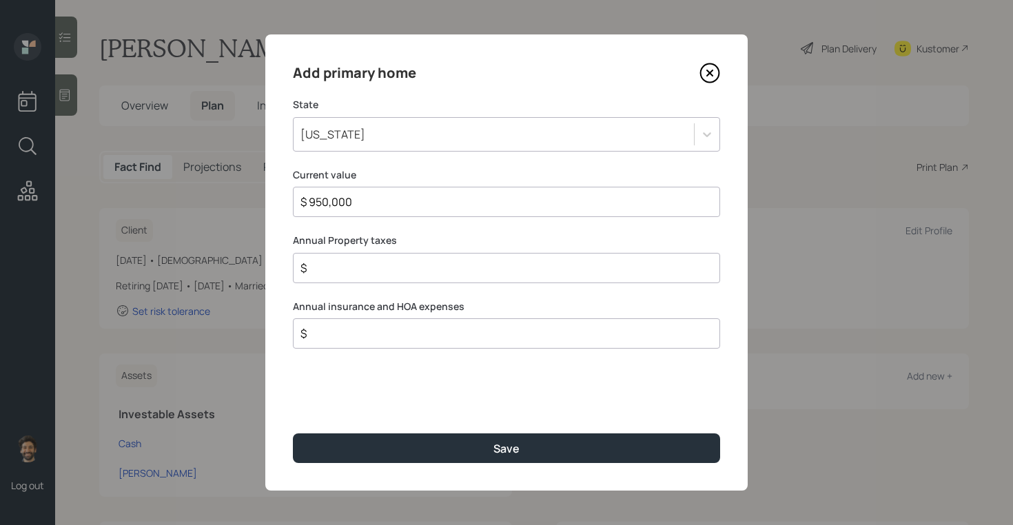
type input "$ 950,000"
type input "$ 1"
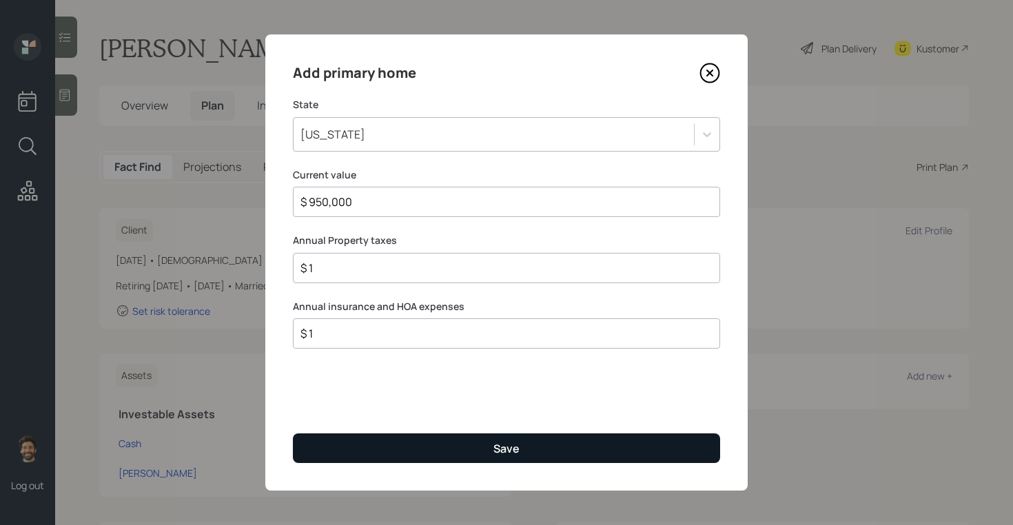
type input "$ 1"
click at [358, 456] on button "Save" at bounding box center [506, 449] width 427 height 30
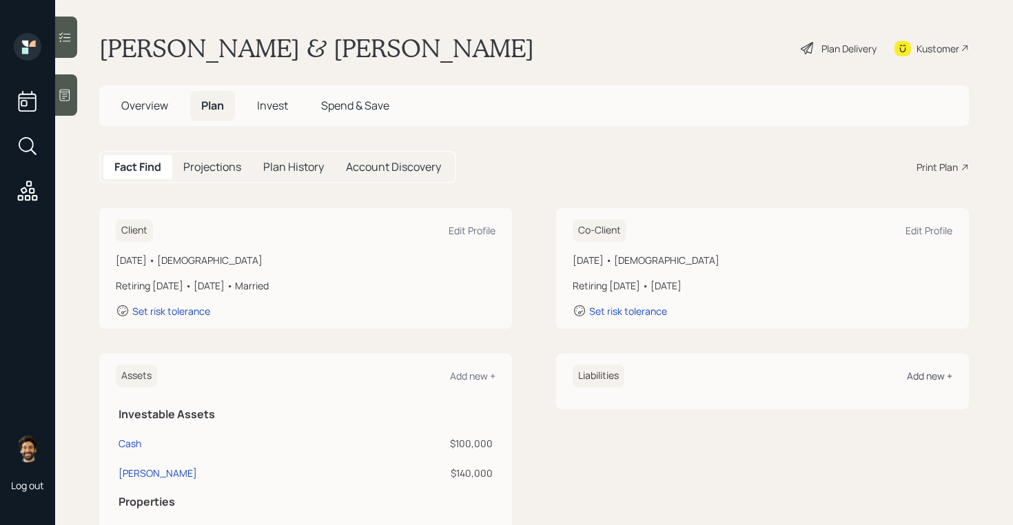
click at [915, 374] on div "Add new +" at bounding box center [929, 375] width 45 height 13
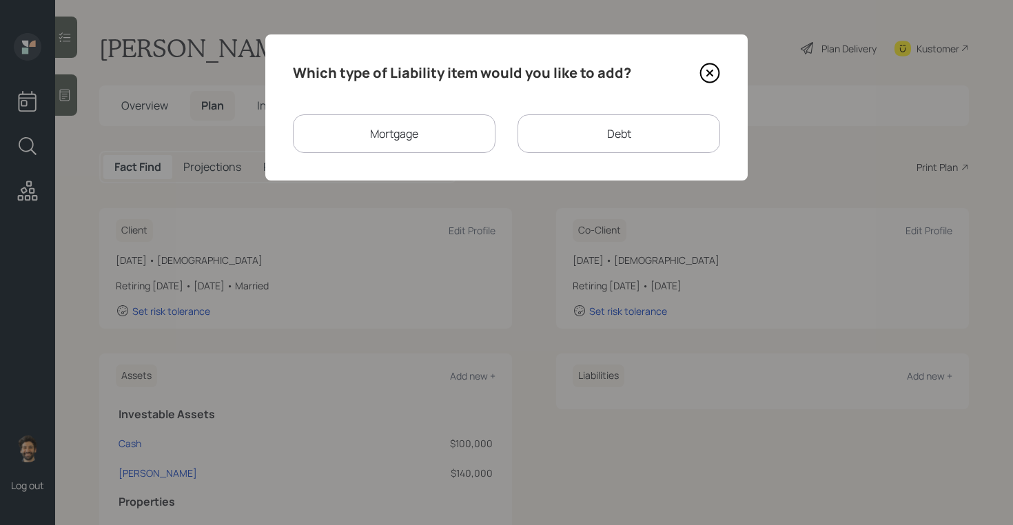
click at [424, 127] on div "Mortgage" at bounding box center [394, 133] width 203 height 39
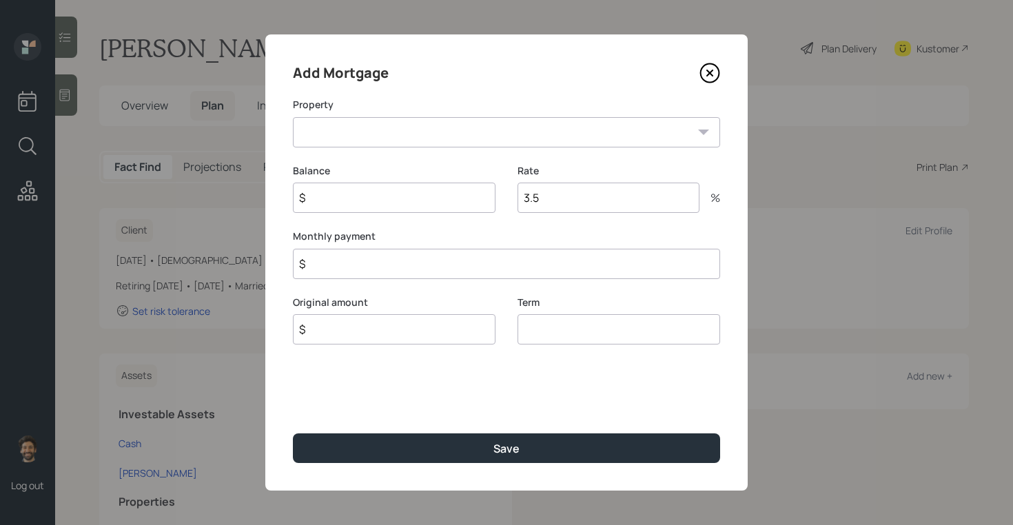
click at [567, 199] on input "3.5" at bounding box center [609, 198] width 182 height 30
type input "2.875"
click at [409, 205] on input "$" at bounding box center [394, 198] width 203 height 30
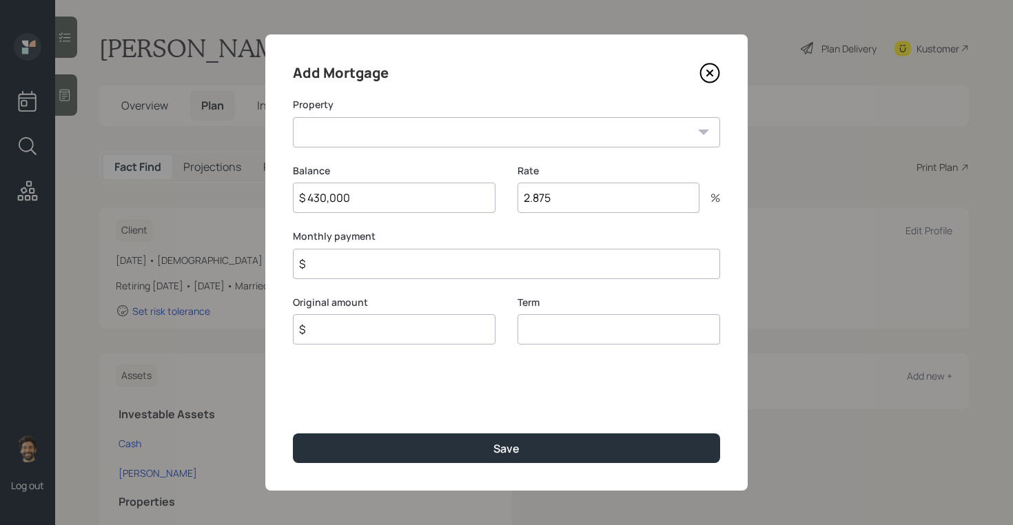
type input "$ 430,000"
click at [314, 130] on select "CA Primary home" at bounding box center [506, 132] width 427 height 30
select select "2bb29d01-636a-434c-b2a0-529f44bcfbc9"
click at [293, 117] on select "CA Primary home" at bounding box center [506, 132] width 427 height 30
click at [334, 332] on input "$" at bounding box center [394, 329] width 203 height 30
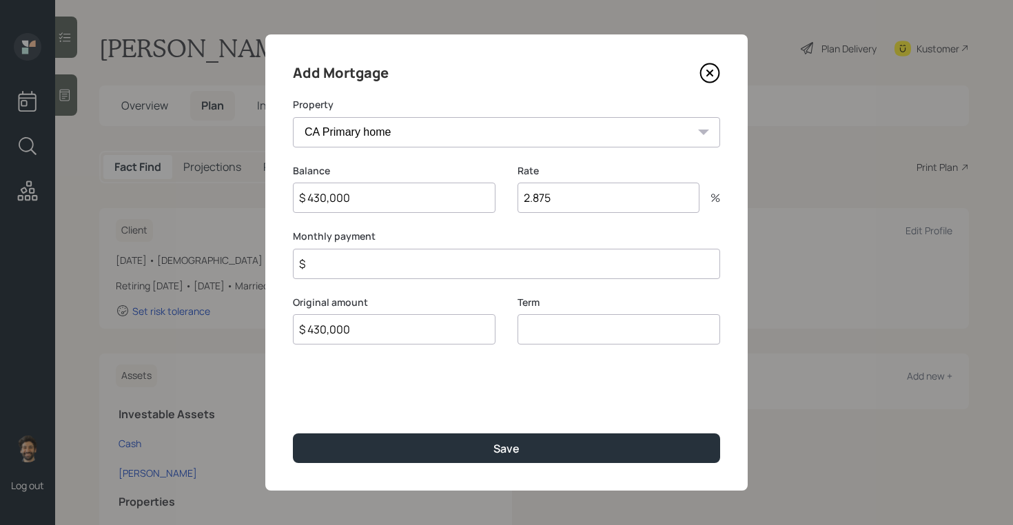
type input "$ 430,000"
type input "30"
click at [339, 271] on input "$" at bounding box center [506, 264] width 427 height 30
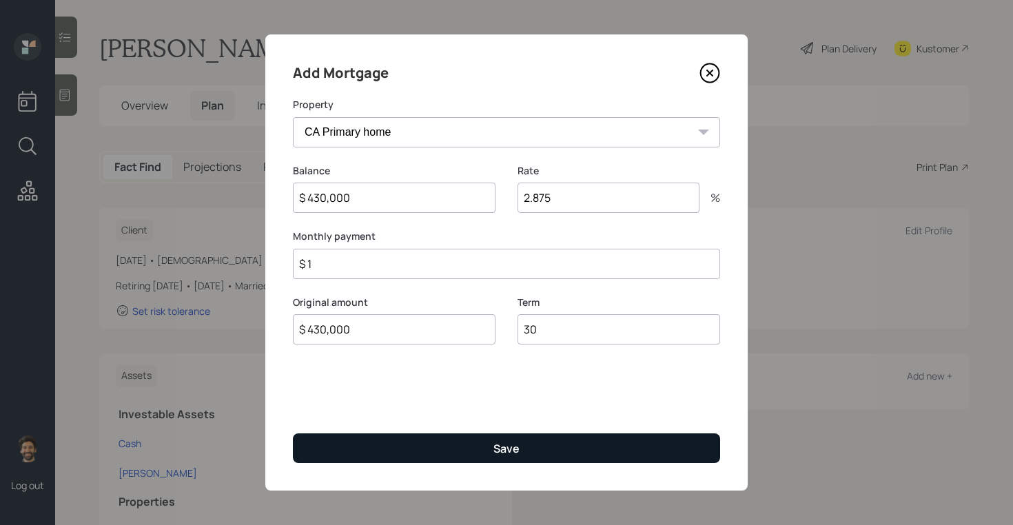
type input "$ 1"
click at [385, 442] on button "Save" at bounding box center [506, 449] width 427 height 30
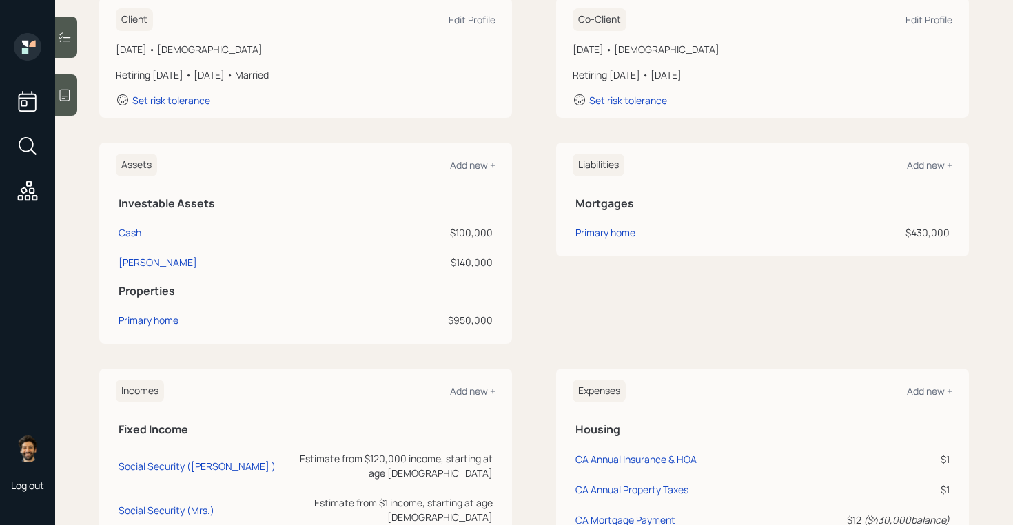
scroll to position [247, 0]
